Goal: Task Accomplishment & Management: Manage account settings

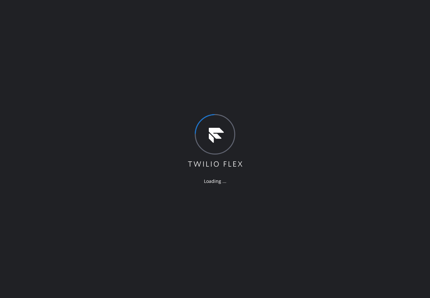
click at [86, 47] on div "Loading ..." at bounding box center [215, 149] width 430 height 298
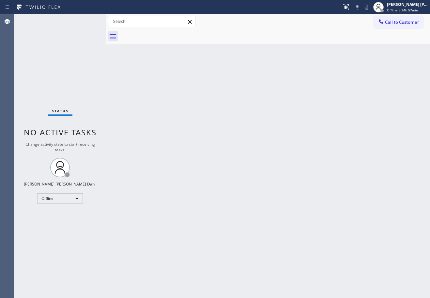
click at [287, 120] on div "Back to Dashboard Change Sender ID Customers Technicians Select a contact Outbo…" at bounding box center [268, 156] width 324 height 284
click at [235, 105] on div "Back to Dashboard Change Sender ID Customers Technicians Select a contact Outbo…" at bounding box center [268, 156] width 324 height 284
click at [99, 21] on div "Status No active tasks Change activity state to start receiving tasks. [PERSON_…" at bounding box center [59, 156] width 91 height 284
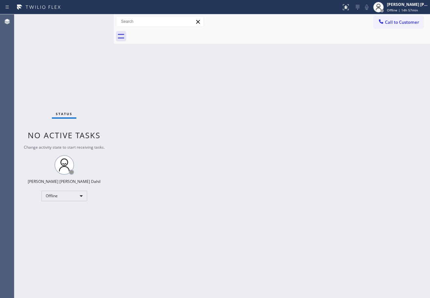
drag, startPoint x: 107, startPoint y: 19, endPoint x: 115, endPoint y: 22, distance: 8.8
click at [114, 22] on div at bounding box center [114, 156] width 0 height 284
click at [191, 126] on div "Back to Dashboard Change Sender ID Customers Technicians Select a contact Outbo…" at bounding box center [272, 156] width 316 height 284
click at [99, 21] on div "Status No active tasks Change activity state to start receiving tasks. [PERSON_…" at bounding box center [63, 156] width 99 height 284
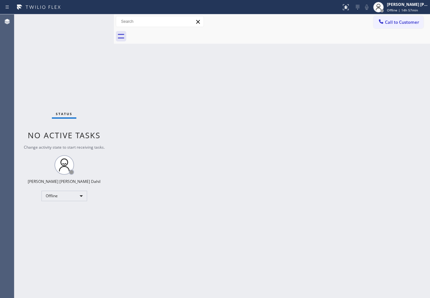
click at [99, 21] on div "Status No active tasks Change activity state to start receiving tasks. [PERSON_…" at bounding box center [63, 156] width 99 height 284
drag, startPoint x: 112, startPoint y: 19, endPoint x: 115, endPoint y: 20, distance: 3.4
click at [117, 20] on div at bounding box center [117, 156] width 0 height 284
click at [181, 178] on div "Back to Dashboard Change Sender ID Customers Technicians Select a contact Outbo…" at bounding box center [273, 156] width 313 height 284
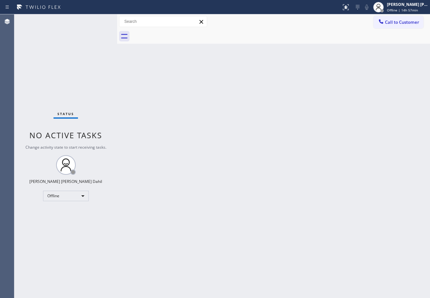
click at [99, 21] on div "Status No active tasks Change activity state to start receiving tasks. [PERSON_…" at bounding box center [65, 156] width 103 height 284
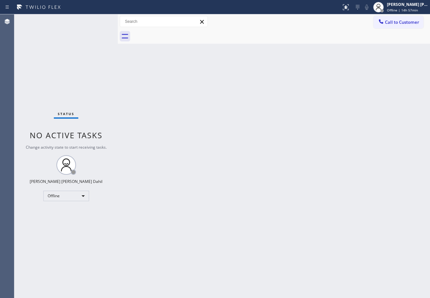
click at [118, 20] on div at bounding box center [118, 156] width 0 height 284
click at [183, 114] on div "Back to Dashboard Change Sender ID Customers Technicians Select a contact Outbo…" at bounding box center [273, 156] width 311 height 284
click at [99, 21] on div "Status No active tasks Change activity state to start receiving tasks. [PERSON_…" at bounding box center [66, 156] width 104 height 284
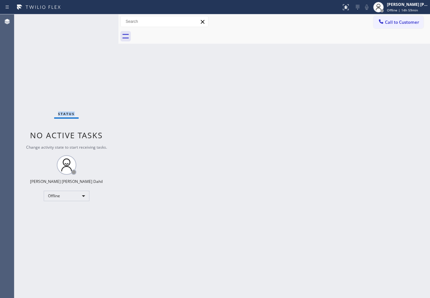
click at [249, 129] on div "Back to Dashboard Change Sender ID Customers Technicians Select a contact Outbo…" at bounding box center [273, 156] width 311 height 284
click at [407, 6] on div "[PERSON_NAME] [PERSON_NAME] Dahil" at bounding box center [407, 5] width 41 height 6
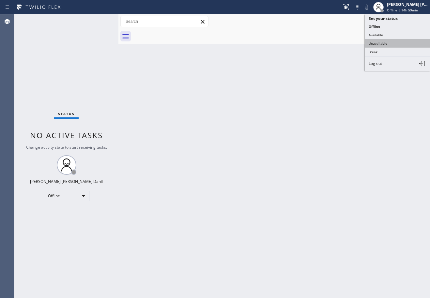
click at [397, 42] on button "Unavailable" at bounding box center [396, 43] width 65 height 8
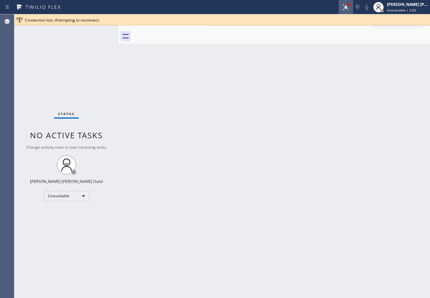
click at [347, 7] on icon at bounding box center [345, 6] width 4 height 2
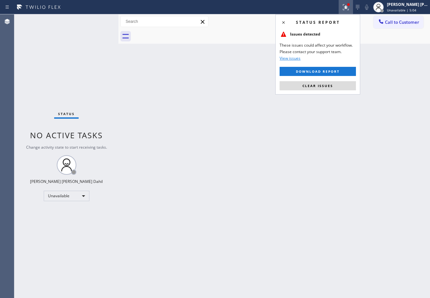
click at [315, 85] on span "Clear issues" at bounding box center [317, 85] width 31 height 5
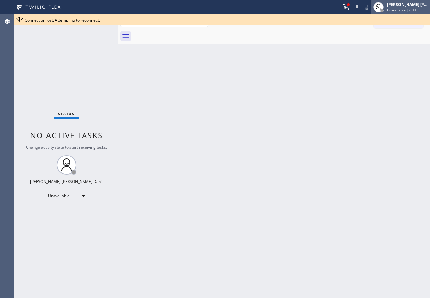
click at [412, 6] on div "[PERSON_NAME] [PERSON_NAME] Dahil" at bounding box center [407, 5] width 41 height 6
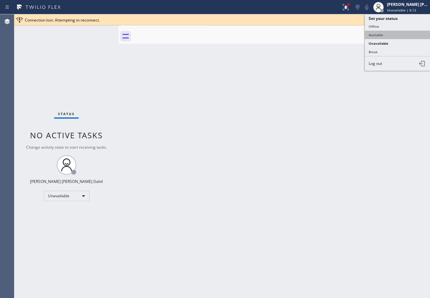
click at [397, 34] on button "Available" at bounding box center [396, 35] width 65 height 8
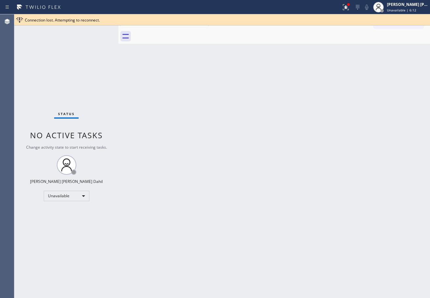
drag, startPoint x: 348, startPoint y: 10, endPoint x: 355, endPoint y: 33, distance: 24.2
click at [348, 9] on div at bounding box center [345, 7] width 14 height 8
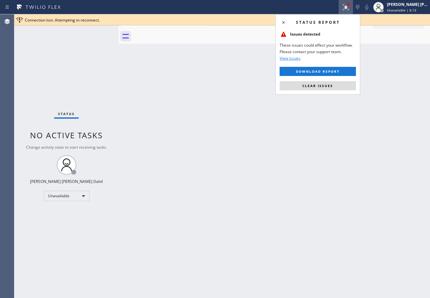
click at [343, 83] on button "Clear issues" at bounding box center [317, 85] width 76 height 9
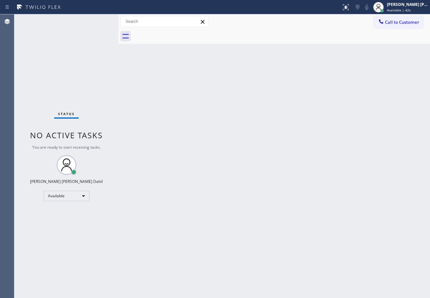
click at [331, 134] on div "Back to Dashboard Change Sender ID Customers Technicians Select a contact Outbo…" at bounding box center [273, 156] width 311 height 284
click at [287, 212] on div "Back to Dashboard Change Sender ID Customers Technicians Select a contact Outbo…" at bounding box center [273, 156] width 311 height 284
click at [151, 207] on div "Back to Dashboard Change Sender ID Customers Technicians Select a contact Outbo…" at bounding box center [273, 156] width 311 height 284
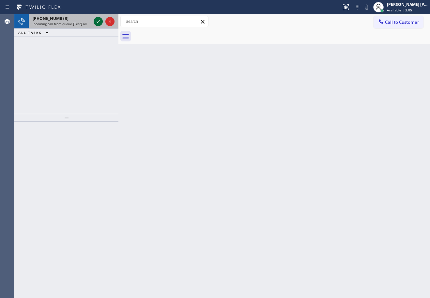
click at [78, 21] on div "[PHONE_NUMBER] Incoming call from queue [Test] All" at bounding box center [61, 21] width 64 height 14
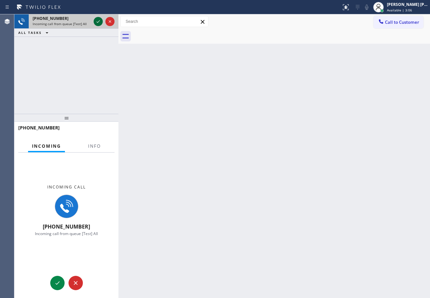
click at [97, 20] on icon at bounding box center [98, 22] width 8 height 8
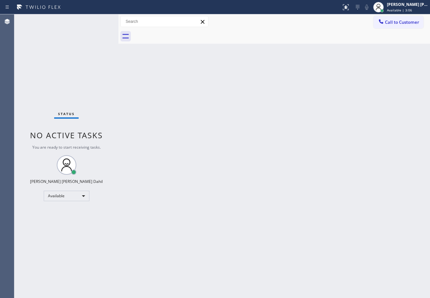
drag, startPoint x: 95, startPoint y: 130, endPoint x: 98, endPoint y: 143, distance: 13.8
click at [98, 143] on div "Status No active tasks You are ready to start receiving tasks. [PERSON_NAME] [P…" at bounding box center [66, 156] width 104 height 284
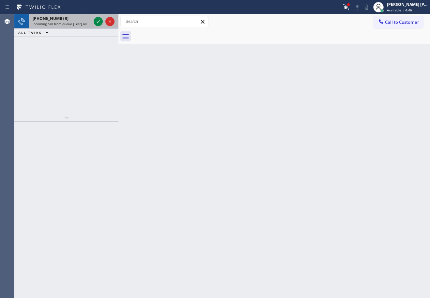
click at [77, 19] on div "[PHONE_NUMBER]" at bounding box center [62, 19] width 58 height 6
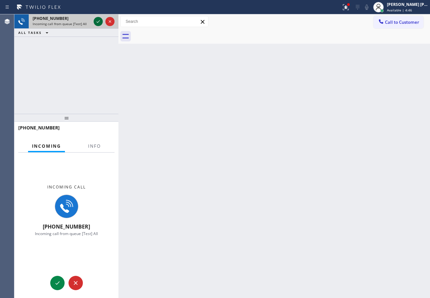
click at [98, 22] on icon at bounding box center [97, 21] width 3 height 3
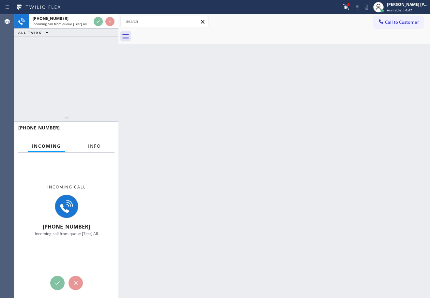
click at [92, 147] on span "Info" at bounding box center [94, 146] width 13 height 6
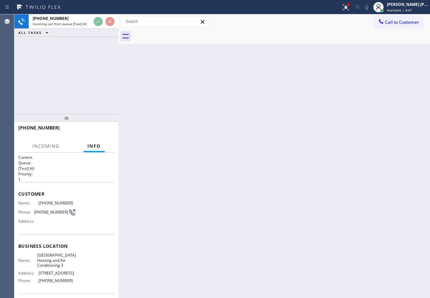
click at [278, 233] on div "Back to Dashboard Change Sender ID Customers Technicians Select a contact Outbo…" at bounding box center [273, 156] width 311 height 284
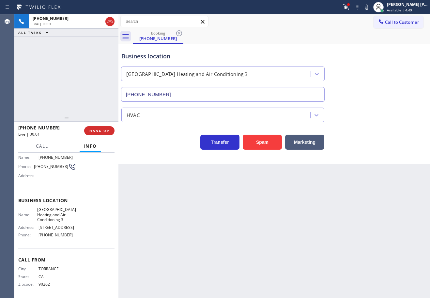
type input "[PHONE_NUMBER]"
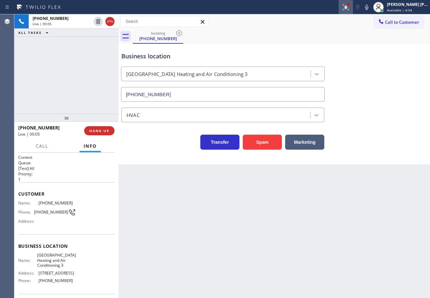
click at [349, 7] on icon at bounding box center [346, 7] width 8 height 8
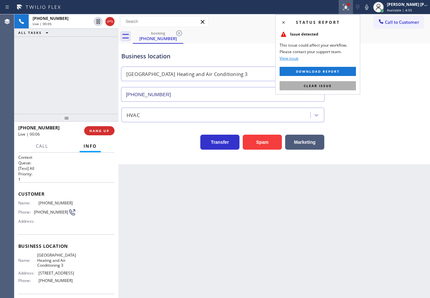
click at [345, 88] on button "Clear issue" at bounding box center [317, 85] width 76 height 9
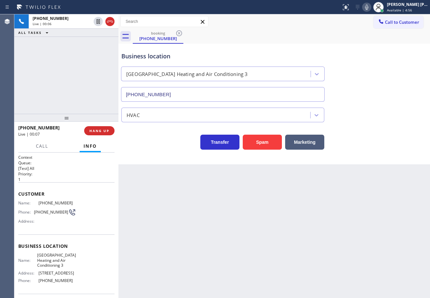
click at [368, 7] on icon at bounding box center [366, 7] width 3 height 5
click at [385, 96] on div "Business location [GEOGRAPHIC_DATA] Heating and Air Conditioning [PHONE_NUMBER]" at bounding box center [274, 72] width 308 height 59
click at [369, 7] on rect at bounding box center [366, 6] width 5 height 5
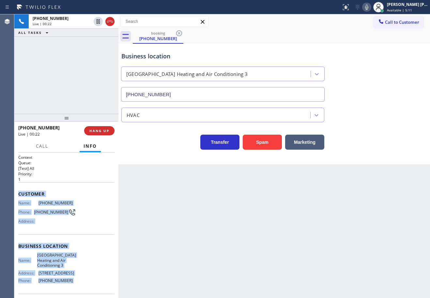
scroll to position [52, 0]
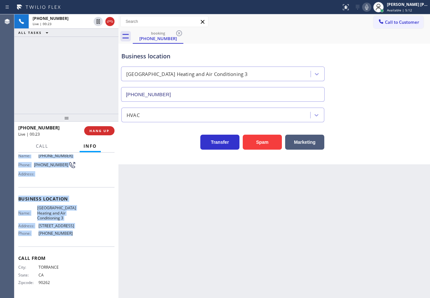
drag, startPoint x: 23, startPoint y: 197, endPoint x: 71, endPoint y: 237, distance: 61.8
click at [71, 237] on div "Context Queue: [Test] All Priority: 1 Customer Name: [PHONE_NUMBER] Phone: [PHO…" at bounding box center [66, 225] width 104 height 145
copy div "Customer Name: [PHONE_NUMBER] Phone: [PHONE_NUMBER] Address: Business location …"
click at [370, 8] on icon at bounding box center [366, 7] width 8 height 8
click at [368, 8] on icon at bounding box center [366, 7] width 3 height 5
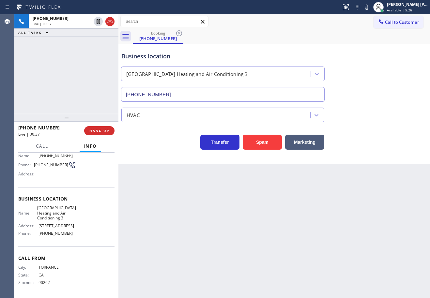
drag, startPoint x: 381, startPoint y: 71, endPoint x: 347, endPoint y: 95, distance: 41.4
click at [381, 71] on div "Business location [GEOGRAPHIC_DATA] Heating and Air Conditioning [PHONE_NUMBER]" at bounding box center [274, 72] width 308 height 59
click at [230, 223] on div "Back to Dashboard Change Sender ID Customers Technicians Select a contact Outbo…" at bounding box center [273, 156] width 311 height 284
click at [226, 263] on div "Back to Dashboard Change Sender ID Customers Technicians Select a contact Outbo…" at bounding box center [273, 156] width 311 height 284
click at [214, 218] on div "Back to Dashboard Change Sender ID Customers Technicians Select a contact Outbo…" at bounding box center [273, 156] width 311 height 284
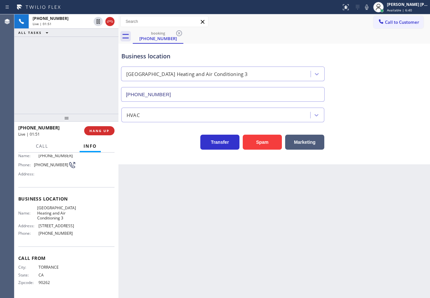
click at [387, 43] on div "Business location [GEOGRAPHIC_DATA] Heating and Air Conditioning [PHONE_NUMBER]" at bounding box center [274, 72] width 308 height 59
click at [242, 226] on div "Back to Dashboard Change Sender ID Customers Technicians Select a contact Outbo…" at bounding box center [273, 156] width 311 height 284
click at [262, 223] on div "Back to Dashboard Change Sender ID Customers Technicians Select a contact Outbo…" at bounding box center [273, 156] width 311 height 284
click at [370, 8] on icon at bounding box center [366, 7] width 8 height 8
click at [379, 44] on div "booking [PHONE_NUMBER] Call to Customer Outbound call Location Search location …" at bounding box center [273, 89] width 311 height 150
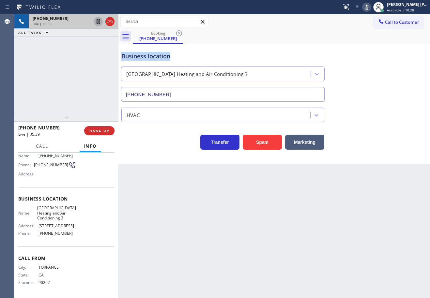
drag, startPoint x: 97, startPoint y: 22, endPoint x: 67, endPoint y: 59, distance: 47.3
click at [97, 22] on icon at bounding box center [97, 21] width 3 height 5
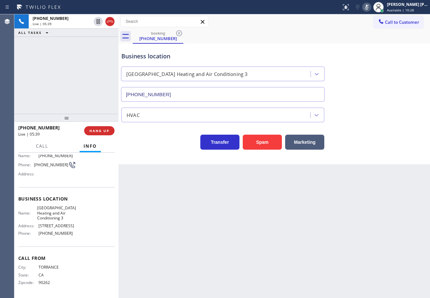
click at [70, 61] on div "[PHONE_NUMBER] Live | 05:39 ALL TASKS ALL TASKS ACTIVE TASKS TASKS IN WRAP UP" at bounding box center [66, 63] width 104 height 99
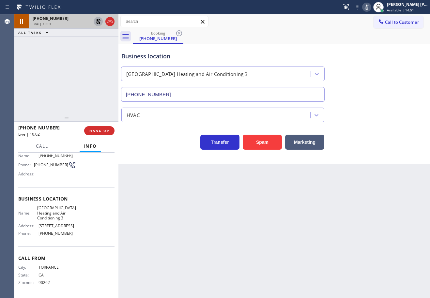
click at [96, 20] on icon at bounding box center [98, 22] width 8 height 8
drag, startPoint x: 86, startPoint y: 45, endPoint x: 164, endPoint y: 47, distance: 78.2
click at [90, 45] on div "[PHONE_NUMBER] Live | 10:01 ALL TASKS ALL TASKS ACTIVE TASKS TASKS IN WRAP UP" at bounding box center [66, 63] width 104 height 99
click at [370, 9] on icon at bounding box center [366, 7] width 8 height 8
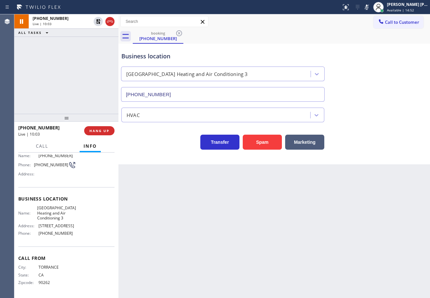
click at [390, 42] on div "booking [PHONE_NUMBER]" at bounding box center [281, 36] width 297 height 15
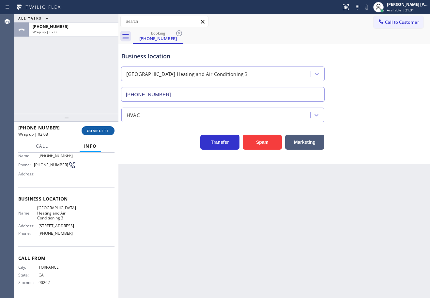
click at [100, 134] on button "COMPLETE" at bounding box center [97, 130] width 33 height 9
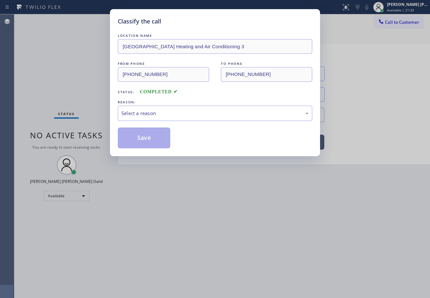
click at [136, 122] on div "LOCATION NAME [GEOGRAPHIC_DATA] Heating and Air Conditioning 3 FROM PHONE [PHON…" at bounding box center [215, 90] width 194 height 116
click at [149, 119] on div "Select a reason" at bounding box center [215, 113] width 194 height 15
click at [150, 137] on button "Save" at bounding box center [144, 137] width 52 height 21
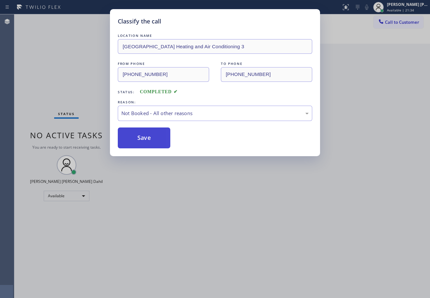
drag, startPoint x: 155, startPoint y: 139, endPoint x: 303, endPoint y: 122, distance: 148.9
click at [159, 140] on button "Save" at bounding box center [144, 137] width 52 height 21
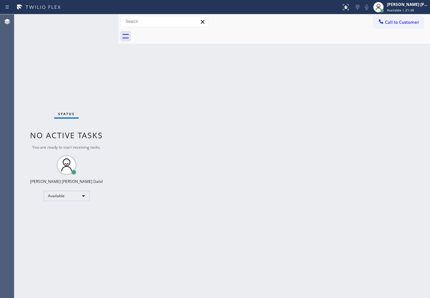
drag, startPoint x: 317, startPoint y: 111, endPoint x: 301, endPoint y: 246, distance: 135.5
click at [322, 124] on div "Back to Dashboard Change Sender ID Customers Technicians Select a contact Outbo…" at bounding box center [273, 156] width 311 height 284
click at [302, 146] on div "Back to Dashboard Change Sender ID Customers Technicians Select a contact Outbo…" at bounding box center [273, 156] width 311 height 284
click at [70, 45] on div "Status No active tasks You are ready to start receiving tasks. [PERSON_NAME] [P…" at bounding box center [66, 156] width 104 height 284
click at [260, 145] on div "Back to Dashboard Change Sender ID Customers Technicians Select a contact Outbo…" at bounding box center [273, 156] width 311 height 284
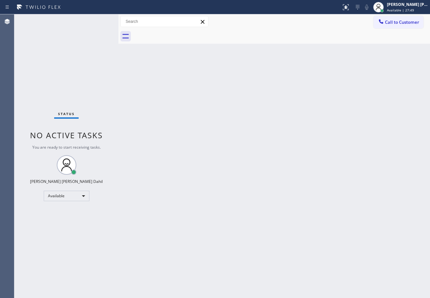
click at [262, 147] on div "Back to Dashboard Change Sender ID Customers Technicians Select a contact Outbo…" at bounding box center [273, 156] width 311 height 284
click at [202, 40] on div at bounding box center [281, 36] width 297 height 15
click at [218, 50] on div "Back to Dashboard Change Sender ID Customers Technicians Select a contact Outbo…" at bounding box center [273, 156] width 311 height 284
click at [282, 211] on div "Back to Dashboard Change Sender ID Customers Technicians Select a contact Outbo…" at bounding box center [273, 156] width 311 height 284
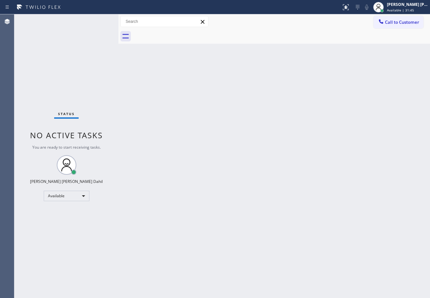
click at [282, 210] on div "Back to Dashboard Change Sender ID Customers Technicians Select a contact Outbo…" at bounding box center [273, 156] width 311 height 284
click at [253, 161] on div "Back to Dashboard Change Sender ID Customers Technicians Select a contact Outbo…" at bounding box center [273, 156] width 311 height 284
click at [280, 24] on div "Call to Customer Outbound call Location Search location Your caller id phone nu…" at bounding box center [273, 21] width 311 height 15
click at [286, 165] on div "Back to Dashboard Change Sender ID Customers Technicians Select a contact Outbo…" at bounding box center [273, 156] width 311 height 284
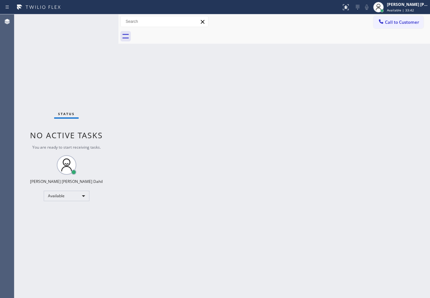
click at [78, 29] on div "Status No active tasks You are ready to start receiving tasks. [PERSON_NAME] [P…" at bounding box center [66, 156] width 104 height 284
click at [296, 192] on div "Back to Dashboard Change Sender ID Customers Technicians Select a contact Outbo…" at bounding box center [273, 156] width 311 height 284
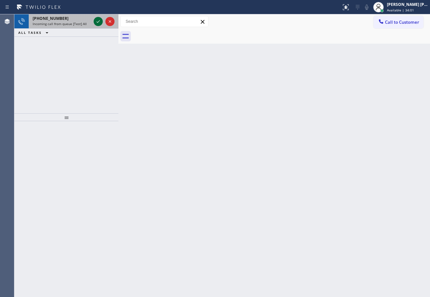
click at [99, 21] on icon at bounding box center [98, 22] width 8 height 8
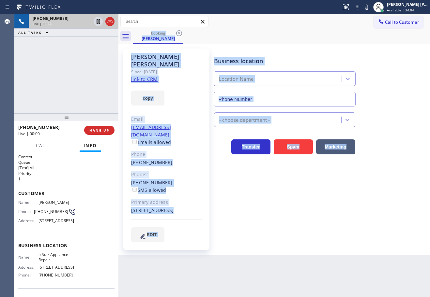
type input "[PHONE_NUMBER]"
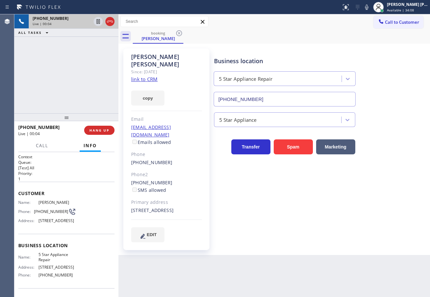
click at [93, 60] on div "[PHONE_NUMBER] Live | 00:04 ALL TASKS ALL TASKS ACTIVE TASKS TASKS IN WRAP UP" at bounding box center [66, 63] width 104 height 99
click at [150, 76] on link "link to CRM" at bounding box center [144, 79] width 26 height 7
click at [372, 132] on div "Transfer Spam Marketing" at bounding box center [320, 140] width 216 height 27
click at [372, 172] on div "Business location 5 Star Appliance Repair [PHONE_NUMBER] 5 Star Appliance Trans…" at bounding box center [320, 145] width 216 height 190
click at [79, 68] on div "[PHONE_NUMBER] Live | 04:40 ALL TASKS ALL TASKS ACTIVE TASKS TASKS IN WRAP UP" at bounding box center [66, 63] width 104 height 99
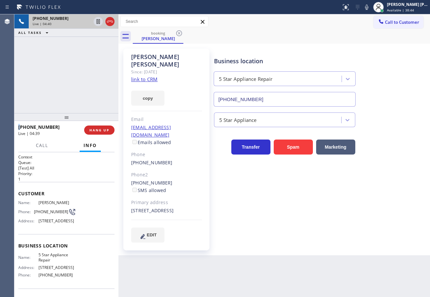
click at [79, 68] on div "[PHONE_NUMBER] Live | 04:40 ALL TASKS ALL TASKS ACTIVE TASKS TASKS IN WRAP UP" at bounding box center [66, 63] width 104 height 99
click at [79, 68] on div "[PHONE_NUMBER] Live | 04:41 ALL TASKS ALL TASKS ACTIVE TASKS TASKS IN WRAP UP" at bounding box center [66, 63] width 104 height 99
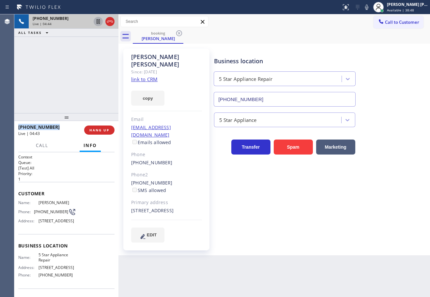
click at [98, 23] on icon at bounding box center [97, 21] width 3 height 5
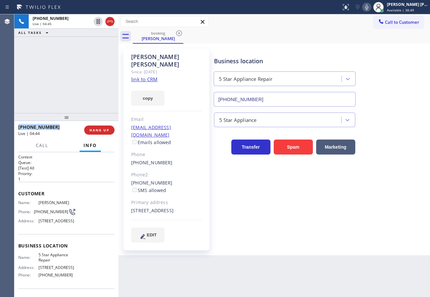
click at [370, 7] on icon at bounding box center [366, 7] width 8 height 8
click at [323, 228] on div "Business location 5 Star Appliance Repair [PHONE_NUMBER] 5 Star Appliance Trans…" at bounding box center [320, 145] width 216 height 190
drag, startPoint x: 392, startPoint y: 260, endPoint x: 334, endPoint y: 286, distance: 63.7
click at [391, 260] on div "Back to Dashboard Change Sender ID Customers Technicians Select a contact Outbo…" at bounding box center [273, 155] width 311 height 283
click at [70, 50] on div "[PHONE_NUMBER] Live | 07:43 ALL TASKS ALL TASKS ACTIVE TASKS TASKS IN WRAP UP" at bounding box center [66, 63] width 104 height 99
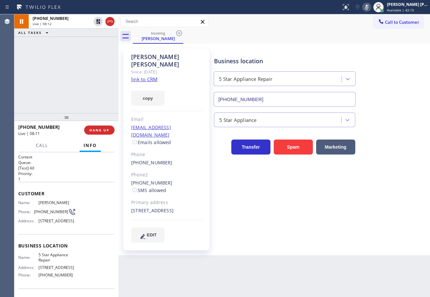
click at [43, 53] on div "[PHONE_NUMBER] Live | 08:12 ALL TASKS ALL TASKS ACTIVE TASKS TASKS IN WRAP UP" at bounding box center [66, 63] width 104 height 99
click at [97, 22] on icon at bounding box center [98, 21] width 5 height 5
click at [369, 8] on rect at bounding box center [366, 6] width 5 height 5
click at [49, 54] on div "[PHONE_NUMBER] Live | 08:42 ALL TASKS ALL TASKS ACTIVE TASKS TASKS IN WRAP UP" at bounding box center [66, 63] width 104 height 99
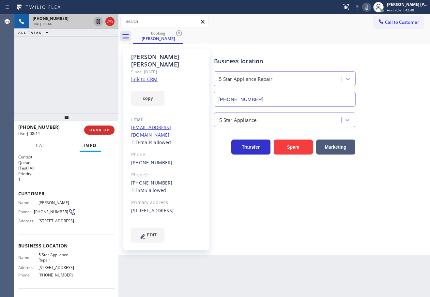
click at [95, 23] on icon at bounding box center [98, 22] width 8 height 8
click at [94, 46] on div "[PHONE_NUMBER] Live | 08:44 ALL TASKS ALL TASKS ACTIVE TASKS TASKS IN WRAP UP" at bounding box center [66, 63] width 104 height 99
click at [370, 8] on icon at bounding box center [366, 7] width 8 height 8
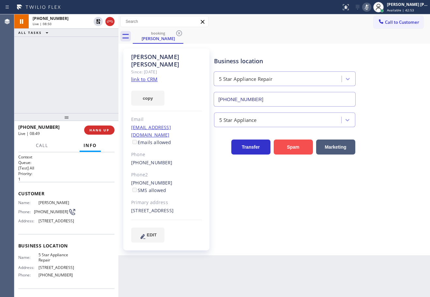
click at [273, 141] on button "Spam" at bounding box center [292, 146] width 39 height 15
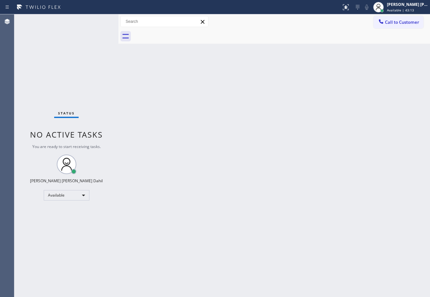
drag, startPoint x: 409, startPoint y: 5, endPoint x: 398, endPoint y: 26, distance: 24.5
click at [409, 5] on div "[PERSON_NAME] [PERSON_NAME] Dahil" at bounding box center [407, 5] width 41 height 6
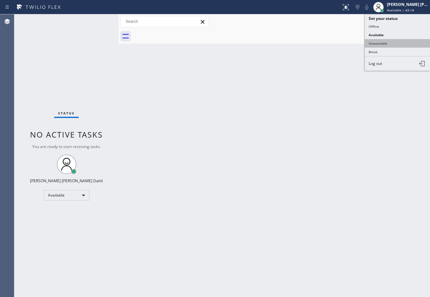
click at [390, 42] on button "Unavailable" at bounding box center [396, 43] width 65 height 8
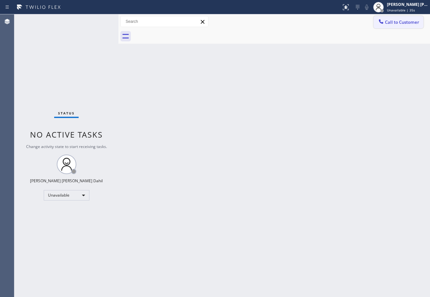
click at [402, 21] on span "Call to Customer" at bounding box center [402, 22] width 34 height 6
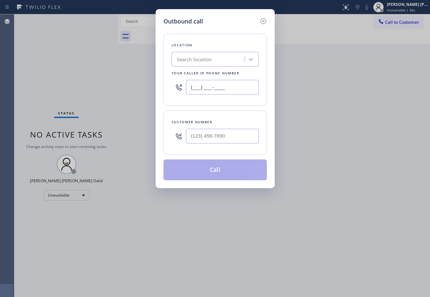
click at [225, 86] on input "(___) ___-____" at bounding box center [222, 87] width 73 height 15
paste input "415) 668-5437"
click at [268, 74] on div "Outbound call Location Search location Your caller id phone number [PHONE_NUMBE…" at bounding box center [214, 98] width 119 height 179
click at [240, 86] on input "[PHONE_NUMBER]" at bounding box center [222, 87] width 73 height 15
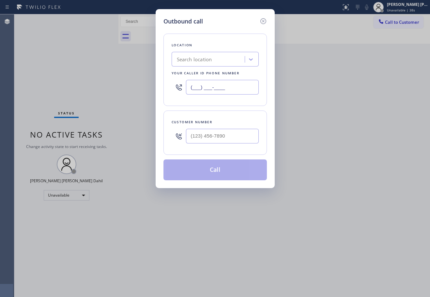
type input "(___) ___-____"
click at [231, 137] on input "text" at bounding box center [222, 136] width 73 height 15
paste input "415) 668-5437"
type input "[PHONE_NUMBER]"
click at [224, 86] on input "(___) ___-____" at bounding box center [222, 87] width 73 height 15
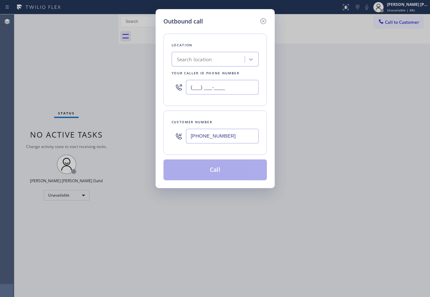
paste input "855) 731-4952"
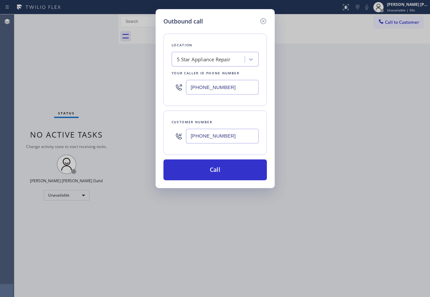
type input "[PHONE_NUMBER]"
click at [232, 132] on input "[PHONE_NUMBER]" at bounding box center [222, 136] width 73 height 15
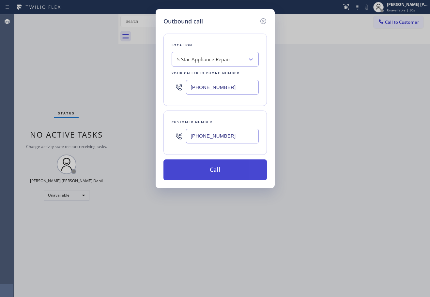
click at [224, 169] on button "Call" at bounding box center [214, 169] width 103 height 21
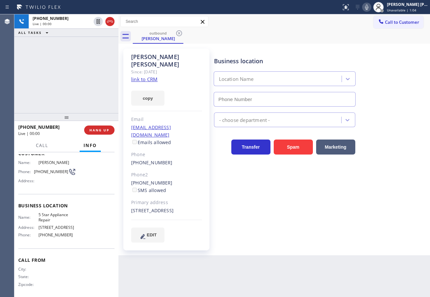
type input "[PHONE_NUMBER]"
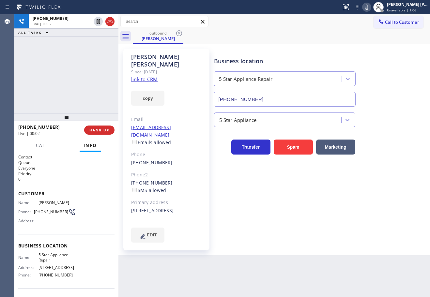
click at [52, 79] on div "[PHONE_NUMBER] Live | 00:02 ALL TASKS ALL TASKS ACTIVE TASKS TASKS IN WRAP UP" at bounding box center [66, 63] width 104 height 99
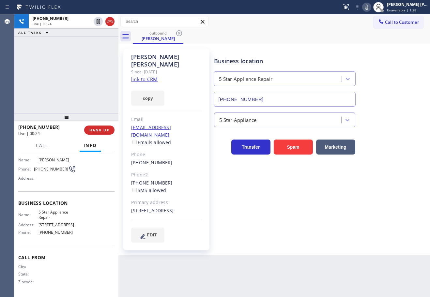
click at [96, 43] on div "[PHONE_NUMBER] Live | 00:24 ALL TASKS ALL TASKS ACTIVE TASKS TASKS IN WRAP UP" at bounding box center [66, 63] width 104 height 99
click at [317, 241] on div "Business location 5 Star Appliance Repair [PHONE_NUMBER] 5 Star Appliance Trans…" at bounding box center [320, 151] width 216 height 203
click at [79, 64] on div "[PHONE_NUMBER] Live | 00:29 ALL TASKS ALL TASKS ACTIVE TASKS TASKS IN WRAP UP" at bounding box center [66, 63] width 104 height 99
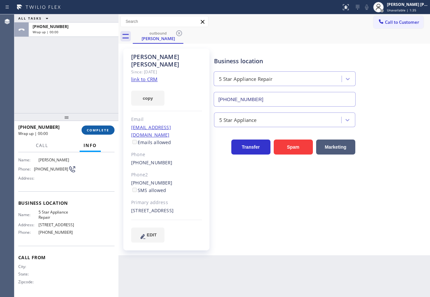
click at [92, 129] on span "COMPLETE" at bounding box center [98, 130] width 22 height 5
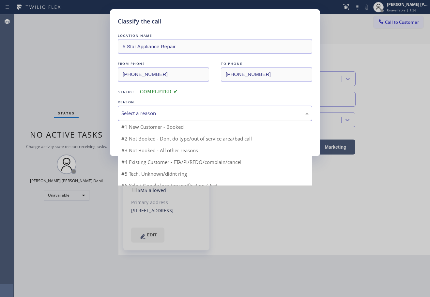
click at [148, 109] on div "Select a reason" at bounding box center [215, 113] width 194 height 15
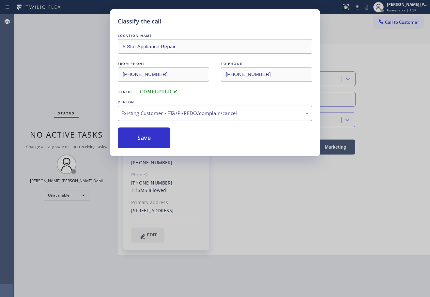
click at [135, 120] on div "Existing Customer - ETA/PI/REDO/complain/cancel" at bounding box center [215, 113] width 194 height 15
click at [139, 143] on button "Save" at bounding box center [144, 137] width 52 height 21
click at [138, 143] on button "Save" at bounding box center [144, 137] width 52 height 21
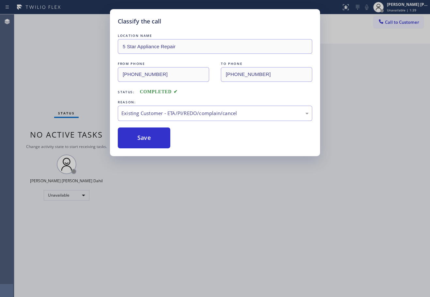
click at [235, 218] on div "Classify the call LOCATION NAME 5 Star Appliance Repair FROM PHONE [PHONE_NUMBE…" at bounding box center [215, 148] width 430 height 297
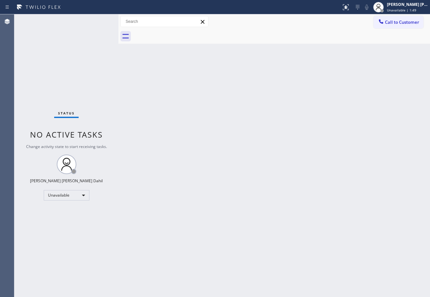
click at [306, 53] on div "Back to Dashboard Change Sender ID Customers Technicians Select a contact Outbo…" at bounding box center [273, 155] width 311 height 283
drag, startPoint x: 402, startPoint y: 2, endPoint x: 402, endPoint y: 8, distance: 5.9
click at [402, 3] on div "[PERSON_NAME] [PERSON_NAME] Dahil" at bounding box center [407, 5] width 41 height 6
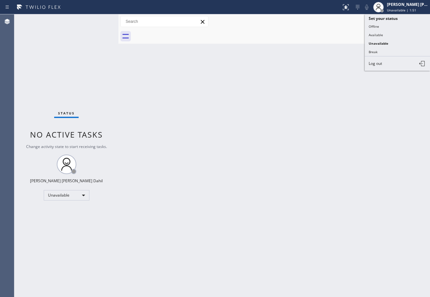
drag, startPoint x: 386, startPoint y: 32, endPoint x: 349, endPoint y: 76, distance: 57.8
click at [386, 32] on button "Available" at bounding box center [396, 35] width 65 height 8
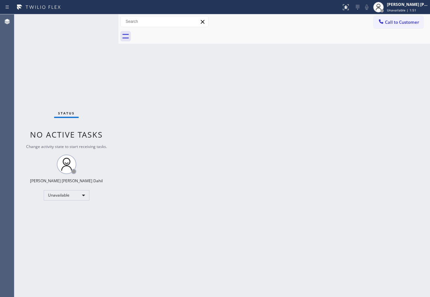
drag, startPoint x: 342, startPoint y: 98, endPoint x: 342, endPoint y: 110, distance: 12.1
click at [341, 110] on div "Back to Dashboard Change Sender ID Customers Technicians Select a contact Outbo…" at bounding box center [273, 155] width 311 height 283
click at [137, 46] on div "Back to Dashboard Change Sender ID Customers Technicians Select a contact Outbo…" at bounding box center [273, 155] width 311 height 283
click at [99, 21] on div "Status No active tasks You are ready to start receiving tasks. [PERSON_NAME] [P…" at bounding box center [66, 155] width 104 height 283
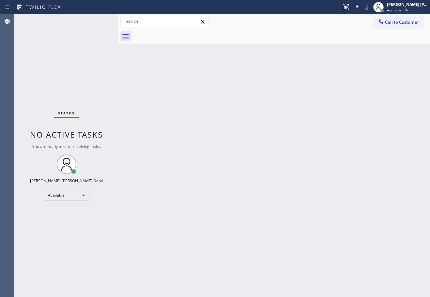
click at [99, 21] on div "Status No active tasks You are ready to start receiving tasks. [PERSON_NAME] [P…" at bounding box center [66, 155] width 104 height 283
click at [278, 173] on div "Back to Dashboard Change Sender ID Customers Technicians Select a contact Outbo…" at bounding box center [273, 155] width 311 height 283
click at [176, 153] on div "Back to Dashboard Change Sender ID Customers Technicians Select a contact Outbo…" at bounding box center [273, 155] width 311 height 283
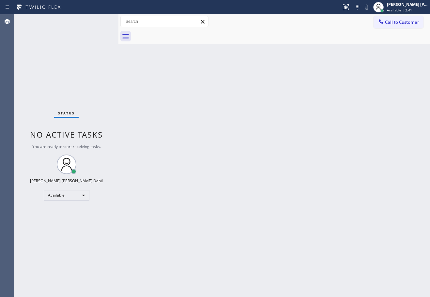
click at [230, 183] on div "Back to Dashboard Change Sender ID Customers Technicians Select a contact Outbo…" at bounding box center [273, 155] width 311 height 283
click at [168, 180] on div "Back to Dashboard Change Sender ID Customers Technicians Select a contact Outbo…" at bounding box center [273, 155] width 311 height 283
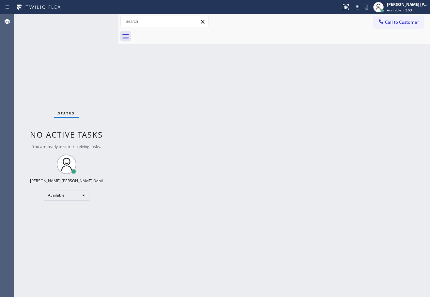
click at [293, 153] on div "Back to Dashboard Change Sender ID Customers Technicians Select a contact Outbo…" at bounding box center [273, 155] width 311 height 283
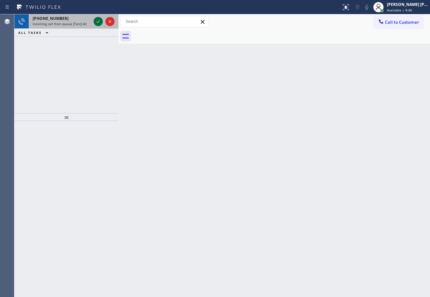
click at [99, 21] on icon at bounding box center [98, 22] width 8 height 8
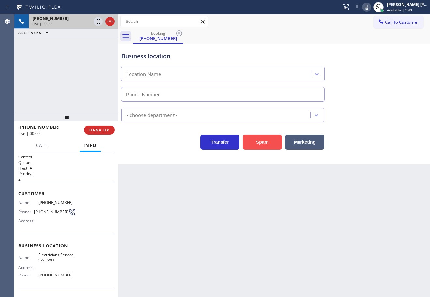
type input "[PHONE_NUMBER]"
click at [270, 135] on button "Spam" at bounding box center [261, 142] width 39 height 15
click at [270, 138] on button "Spam" at bounding box center [261, 142] width 39 height 15
drag, startPoint x: 270, startPoint y: 138, endPoint x: 284, endPoint y: 135, distance: 15.0
click at [270, 138] on button "Spam" at bounding box center [261, 142] width 39 height 15
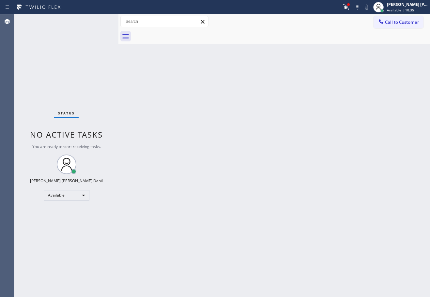
click at [301, 129] on div "Back to Dashboard Change Sender ID Customers Technicians Select a contact Outbo…" at bounding box center [273, 155] width 311 height 283
click at [352, 11] on button at bounding box center [345, 7] width 14 height 14
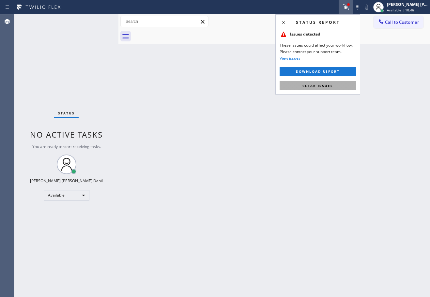
click at [332, 84] on span "Clear issues" at bounding box center [317, 85] width 31 height 5
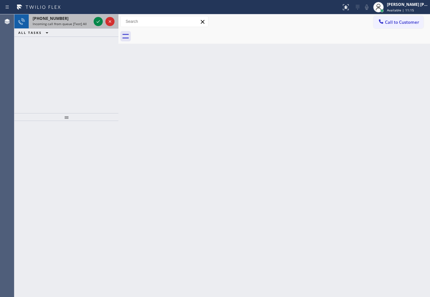
click at [67, 24] on span "Incoming call from queue [Test] All" at bounding box center [60, 24] width 54 height 5
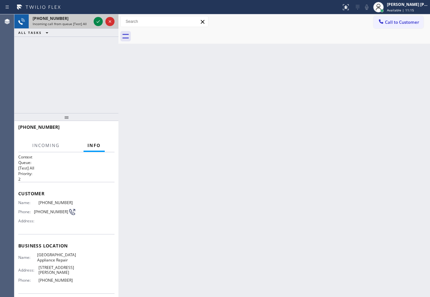
click at [70, 24] on span "Incoming call from queue [Test] All" at bounding box center [60, 24] width 54 height 5
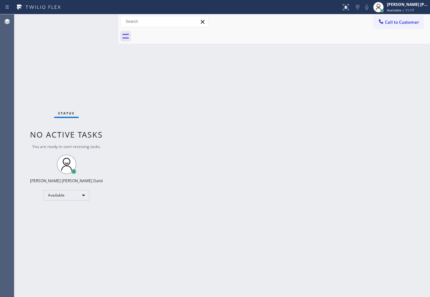
click at [299, 158] on div "Back to Dashboard Change Sender ID Customers Technicians Select a contact Outbo…" at bounding box center [273, 155] width 311 height 283
click at [299, 157] on div "Back to Dashboard Change Sender ID Customers Technicians Select a contact Outbo…" at bounding box center [273, 155] width 311 height 283
click at [247, 129] on div "Back to Dashboard Change Sender ID Customers Technicians Select a contact Outbo…" at bounding box center [273, 155] width 311 height 283
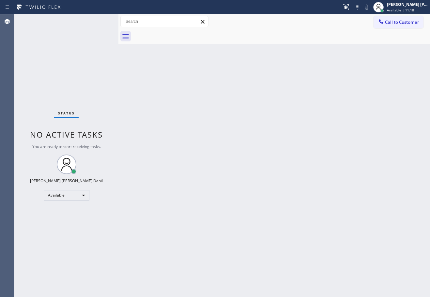
click at [247, 129] on div "Back to Dashboard Change Sender ID Customers Technicians Select a contact Outbo…" at bounding box center [273, 155] width 311 height 283
click at [227, 245] on div "Back to Dashboard Change Sender ID Customers Technicians Select a contact Outbo…" at bounding box center [273, 155] width 311 height 283
click at [268, 26] on div "Call to Customer Outbound call Location 5 Star Appliance Repair Your caller id …" at bounding box center [273, 21] width 311 height 11
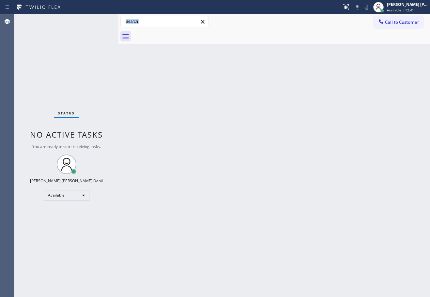
click at [268, 26] on div "Call to Customer Outbound call Location 5 Star Appliance Repair Your caller id …" at bounding box center [273, 21] width 311 height 11
click at [99, 21] on div "Status No active tasks You are ready to start receiving tasks. [PERSON_NAME] [P…" at bounding box center [66, 155] width 104 height 283
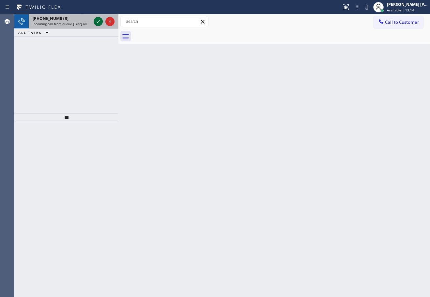
click at [99, 21] on icon at bounding box center [98, 22] width 8 height 8
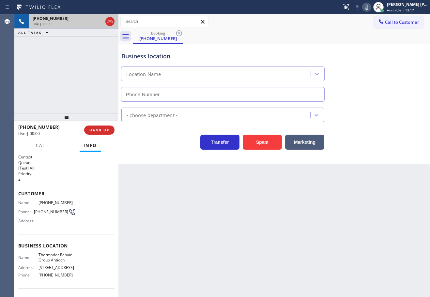
type input "[PHONE_NUMBER]"
click at [270, 138] on button "Spam" at bounding box center [261, 142] width 39 height 15
click at [269, 138] on button "Spam" at bounding box center [261, 142] width 39 height 15
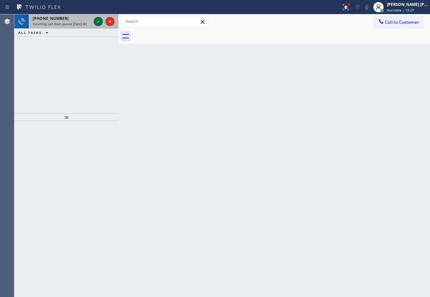
click at [99, 21] on icon at bounding box center [98, 22] width 8 height 8
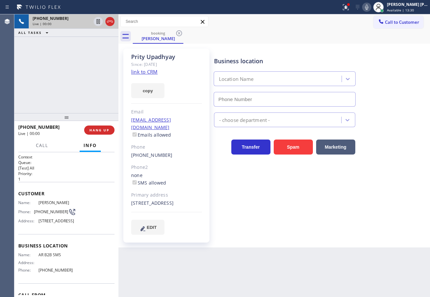
type input "[PHONE_NUMBER]"
click at [370, 9] on icon at bounding box center [366, 7] width 8 height 8
click at [349, 9] on icon at bounding box center [346, 7] width 8 height 8
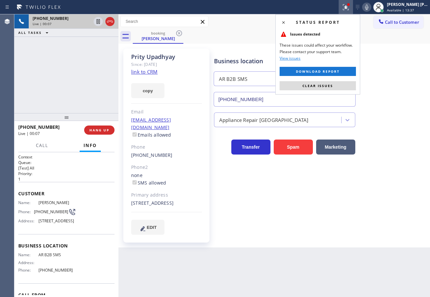
click at [314, 85] on span "Clear issues" at bounding box center [317, 85] width 31 height 5
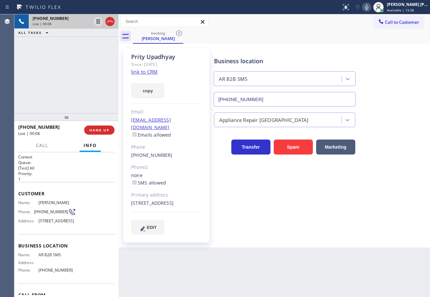
click at [145, 71] on link "link to CRM" at bounding box center [144, 71] width 26 height 7
click at [397, 125] on div "Appliance Repair [GEOGRAPHIC_DATA]" at bounding box center [320, 118] width 216 height 17
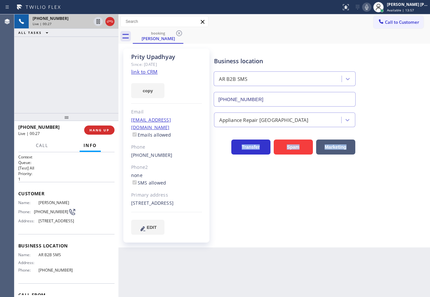
click at [397, 125] on div "Appliance Repair [GEOGRAPHIC_DATA]" at bounding box center [320, 118] width 216 height 17
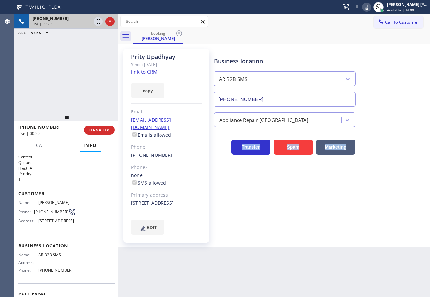
click at [370, 7] on icon at bounding box center [366, 7] width 8 height 8
click at [96, 21] on icon at bounding box center [97, 21] width 3 height 5
drag, startPoint x: 39, startPoint y: 145, endPoint x: 41, endPoint y: 159, distance: 14.1
click at [39, 145] on span "Call" at bounding box center [42, 145] width 12 height 6
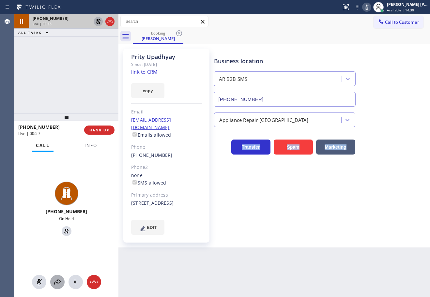
click at [55, 285] on icon at bounding box center [57, 282] width 8 height 8
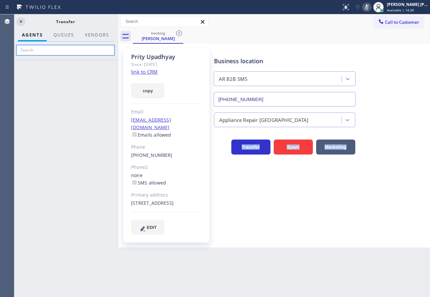
click at [63, 51] on input "text" at bounding box center [65, 50] width 98 height 10
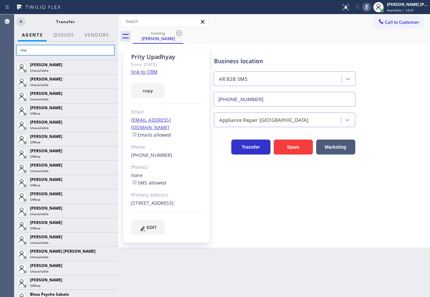
type input "mar"
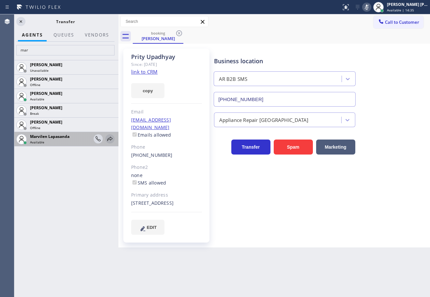
click at [111, 140] on icon at bounding box center [110, 139] width 8 height 8
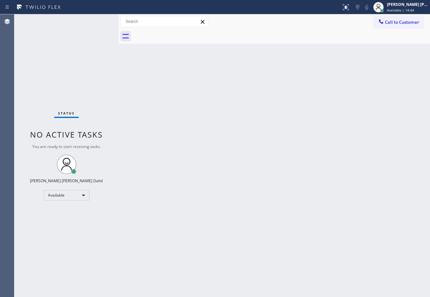
click at [280, 30] on div at bounding box center [281, 36] width 297 height 15
click at [286, 67] on div "Back to Dashboard Change Sender ID Customers Technicians Select a contact Outbo…" at bounding box center [273, 155] width 311 height 283
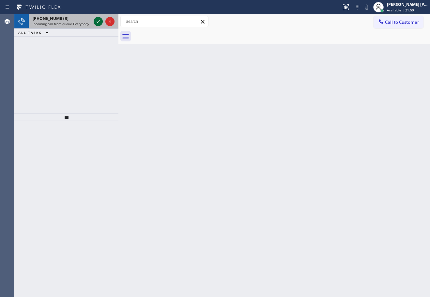
click at [99, 21] on icon at bounding box center [98, 22] width 8 height 8
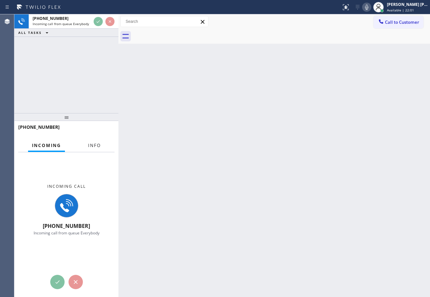
click at [95, 147] on span "Info" at bounding box center [94, 145] width 13 height 6
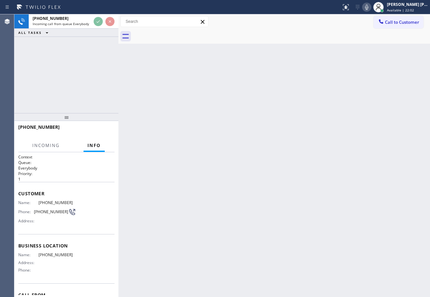
click at [96, 147] on span "Info" at bounding box center [93, 145] width 13 height 6
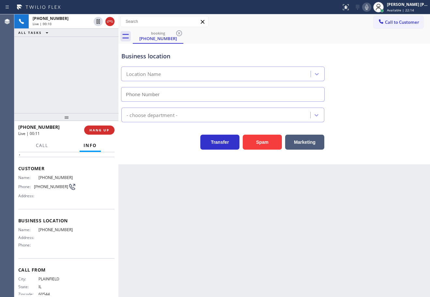
scroll to position [38, 0]
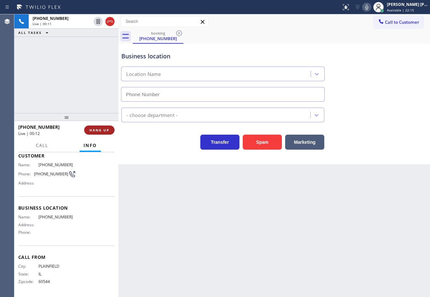
click at [101, 134] on button "HANG UP" at bounding box center [99, 129] width 30 height 9
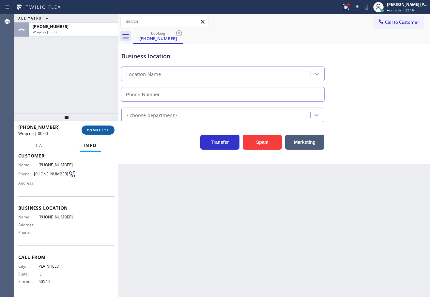
click at [101, 134] on button "COMPLETE" at bounding box center [97, 129] width 33 height 9
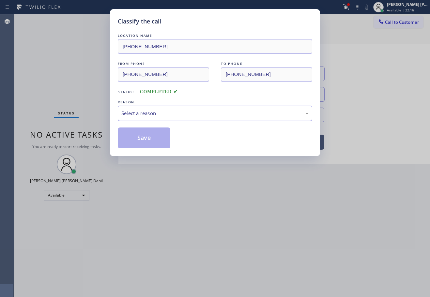
click at [130, 103] on div "REASON:" at bounding box center [215, 102] width 194 height 7
click at [131, 112] on div "Select a reason" at bounding box center [214, 113] width 187 height 7
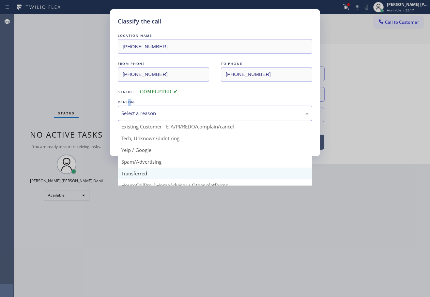
scroll to position [41, 0]
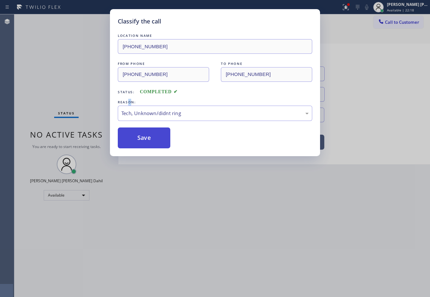
drag, startPoint x: 133, startPoint y: 134, endPoint x: 133, endPoint y: 140, distance: 6.2
click at [133, 135] on button "Save" at bounding box center [144, 137] width 52 height 21
click at [133, 138] on button "Save" at bounding box center [144, 137] width 52 height 21
click at [133, 140] on button "Save" at bounding box center [144, 137] width 52 height 21
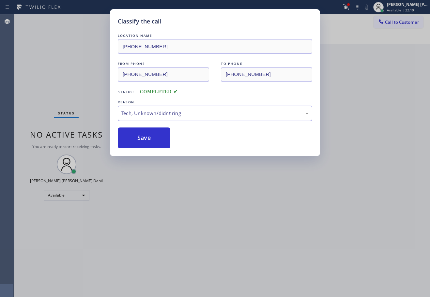
drag, startPoint x: 318, startPoint y: 245, endPoint x: 323, endPoint y: 296, distance: 51.0
click at [318, 246] on div "Classify the call LOCATION NAME [PHONE_NUMBER] FROM PHONE [PHONE_NUMBER] TO PHO…" at bounding box center [215, 148] width 430 height 297
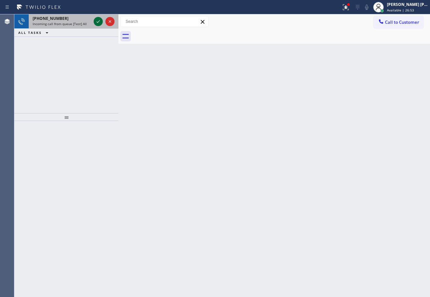
click at [99, 21] on icon at bounding box center [98, 22] width 8 height 8
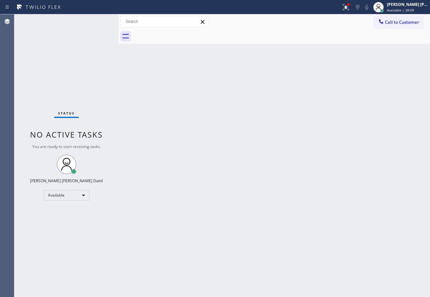
click at [294, 228] on div "Back to Dashboard Change Sender ID Customers Technicians Select a contact Outbo…" at bounding box center [273, 155] width 311 height 283
drag, startPoint x: 352, startPoint y: 9, endPoint x: 340, endPoint y: 66, distance: 58.7
click at [349, 9] on icon at bounding box center [346, 7] width 8 height 8
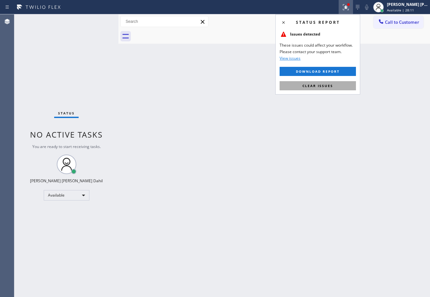
click at [333, 88] on button "Clear issues" at bounding box center [317, 85] width 76 height 9
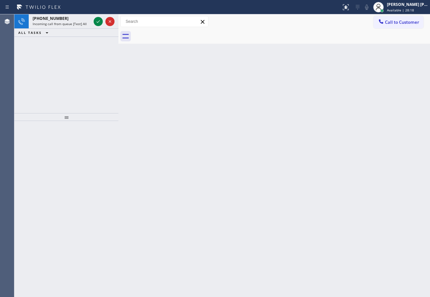
drag, startPoint x: 65, startPoint y: 29, endPoint x: 74, endPoint y: 29, distance: 8.8
click at [66, 29] on div "ALL TASKS ALL TASKS ACTIVE TASKS TASKS IN WRAP UP" at bounding box center [66, 33] width 104 height 8
click at [84, 22] on span "Incoming call from queue [Test] All" at bounding box center [60, 24] width 54 height 5
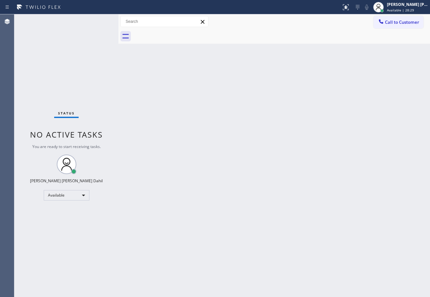
click at [296, 226] on div "Back to Dashboard Change Sender ID Customers Technicians Select a contact Outbo…" at bounding box center [273, 155] width 311 height 283
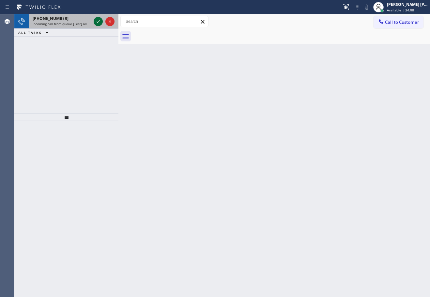
click at [99, 21] on icon at bounding box center [98, 22] width 8 height 8
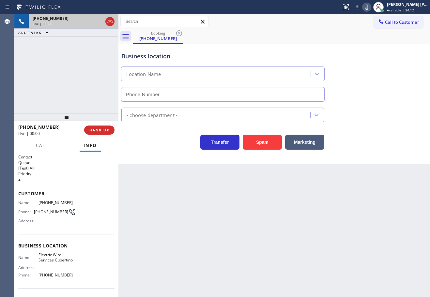
type input "[PHONE_NUMBER]"
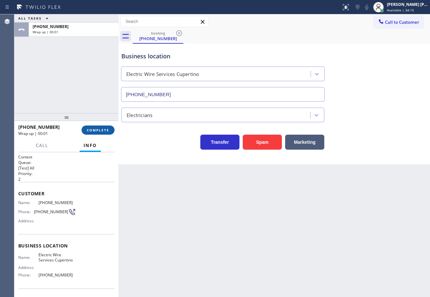
click at [103, 130] on span "COMPLETE" at bounding box center [98, 130] width 22 height 5
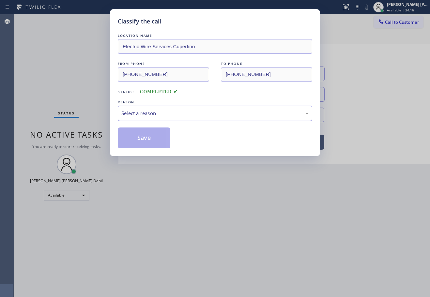
click at [167, 111] on div "Select a reason" at bounding box center [214, 113] width 187 height 7
click at [148, 144] on button "Save" at bounding box center [144, 137] width 52 height 21
drag, startPoint x: 148, startPoint y: 144, endPoint x: 154, endPoint y: 140, distance: 7.9
click at [152, 142] on button "Save" at bounding box center [144, 137] width 52 height 21
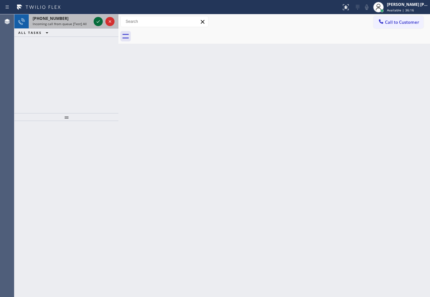
click at [99, 21] on icon at bounding box center [98, 22] width 8 height 8
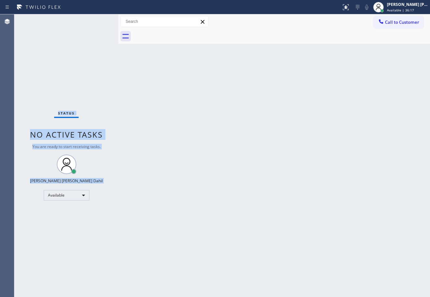
click at [99, 21] on div "Status No active tasks You are ready to start receiving tasks. [PERSON_NAME] [P…" at bounding box center [66, 155] width 104 height 283
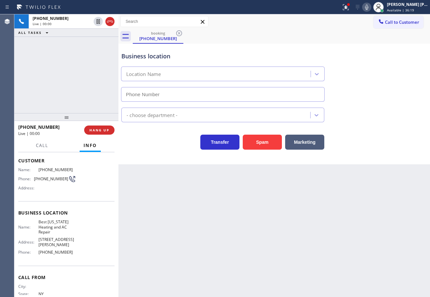
type input "[PHONE_NUMBER]"
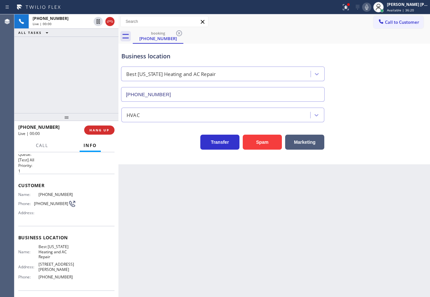
scroll to position [48, 0]
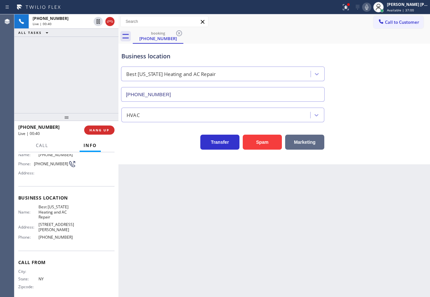
click at [313, 144] on button "Marketing" at bounding box center [304, 142] width 39 height 15
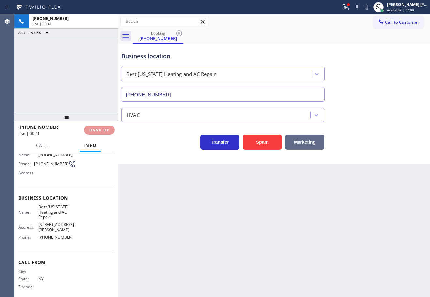
click at [313, 144] on button "Marketing" at bounding box center [304, 142] width 39 height 15
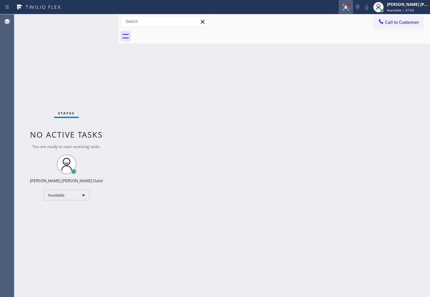
click at [351, 3] on button at bounding box center [345, 7] width 14 height 14
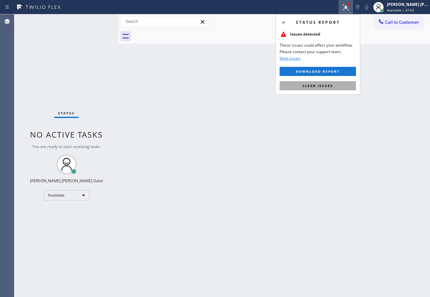
click at [341, 84] on button "Clear issues" at bounding box center [317, 85] width 76 height 9
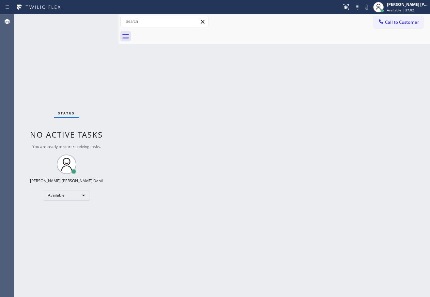
drag, startPoint x: 341, startPoint y: 84, endPoint x: 338, endPoint y: 100, distance: 16.5
click at [340, 84] on div "Back to Dashboard Change Sender ID Customers Technicians Select a contact Outbo…" at bounding box center [273, 155] width 311 height 283
click at [340, 106] on div "Back to Dashboard Change Sender ID Customers Technicians Select a contact Outbo…" at bounding box center [273, 155] width 311 height 283
click at [153, 108] on div "Back to Dashboard Change Sender ID Customers Technicians Select a contact Outbo…" at bounding box center [273, 155] width 311 height 283
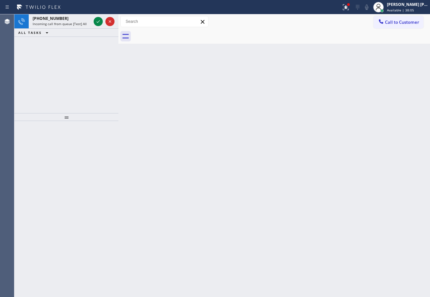
drag, startPoint x: 153, startPoint y: 108, endPoint x: 87, endPoint y: 48, distance: 88.8
click at [153, 108] on div "Back to Dashboard Change Sender ID Customers Technicians Select a contact Outbo…" at bounding box center [273, 155] width 311 height 283
click at [91, 29] on div "ALL TASKS ALL TASKS ACTIVE TASKS TASKS IN WRAP UP" at bounding box center [66, 33] width 104 height 8
click at [90, 24] on div "Incoming call from queue [Test] All" at bounding box center [62, 24] width 58 height 5
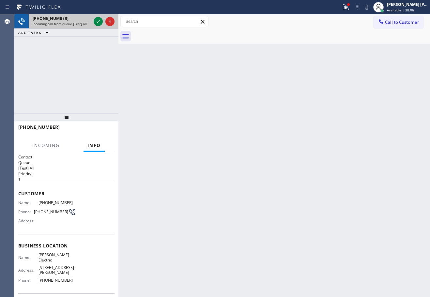
click at [90, 24] on div "Incoming call from queue [Test] All" at bounding box center [62, 24] width 58 height 5
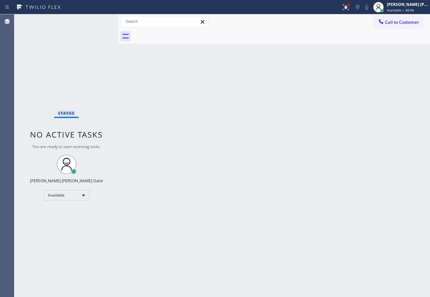
click at [90, 24] on div "Status No active tasks You are ready to start receiving tasks. [PERSON_NAME] [P…" at bounding box center [66, 155] width 104 height 283
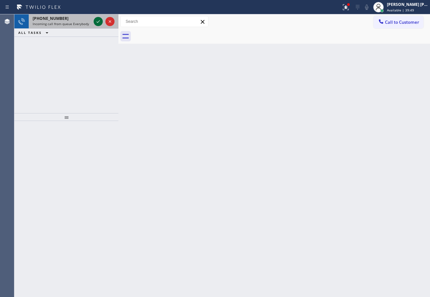
click at [99, 21] on icon at bounding box center [98, 22] width 8 height 8
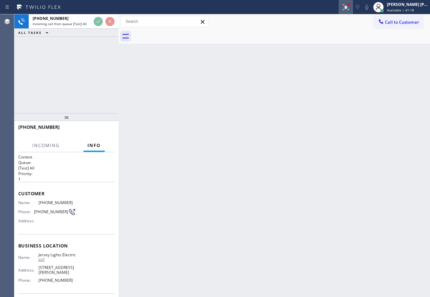
drag, startPoint x: 354, startPoint y: 7, endPoint x: 352, endPoint y: 27, distance: 20.6
click at [349, 7] on icon at bounding box center [346, 7] width 8 height 8
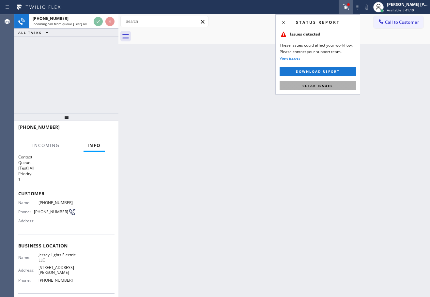
click at [341, 86] on button "Clear issues" at bounding box center [317, 85] width 76 height 9
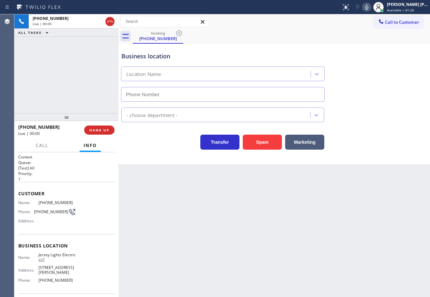
type input "[PHONE_NUMBER]"
click at [100, 126] on button "HANG UP" at bounding box center [99, 129] width 30 height 9
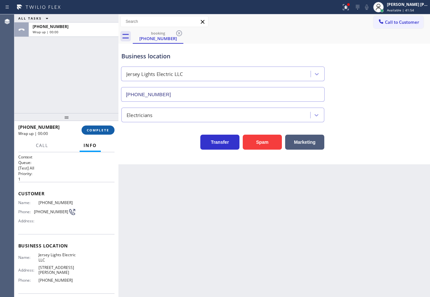
click at [107, 127] on button "COMPLETE" at bounding box center [97, 129] width 33 height 9
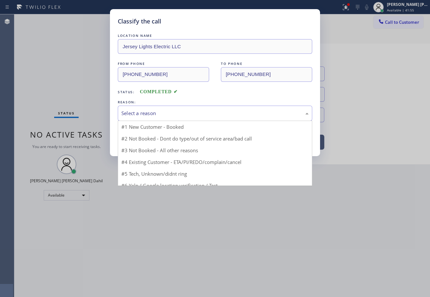
click at [163, 115] on div "Select a reason" at bounding box center [214, 113] width 187 height 7
drag, startPoint x: 179, startPoint y: 139, endPoint x: 132, endPoint y: 130, distance: 48.0
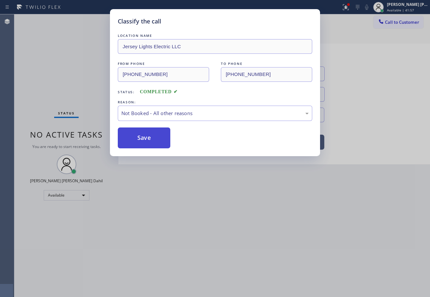
drag, startPoint x: 132, startPoint y: 130, endPoint x: 139, endPoint y: 138, distance: 10.2
click at [132, 130] on button "Save" at bounding box center [144, 137] width 52 height 21
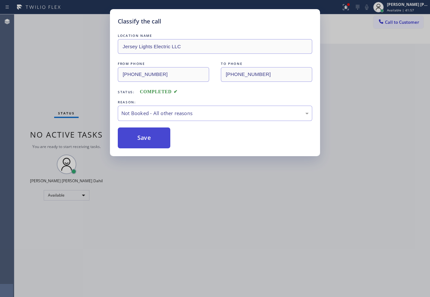
click at [139, 138] on button "Save" at bounding box center [144, 137] width 52 height 21
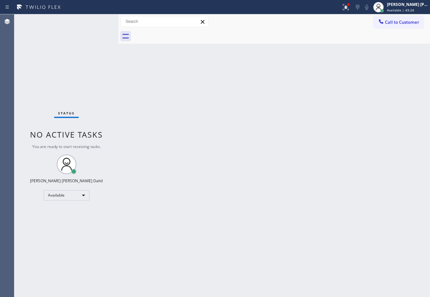
click at [139, 138] on div "Back to Dashboard Change Sender ID Customers Technicians Select a contact Outbo…" at bounding box center [273, 155] width 311 height 283
click at [358, 252] on div "Back to Dashboard Change Sender ID Customers Technicians Select a contact Outbo…" at bounding box center [273, 155] width 311 height 283
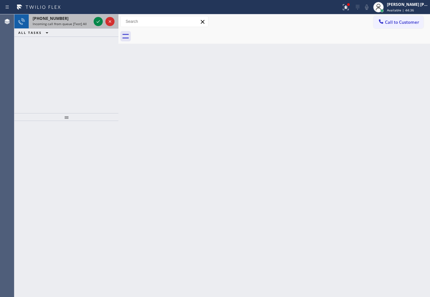
click at [79, 19] on div "[PHONE_NUMBER]" at bounding box center [62, 19] width 58 height 6
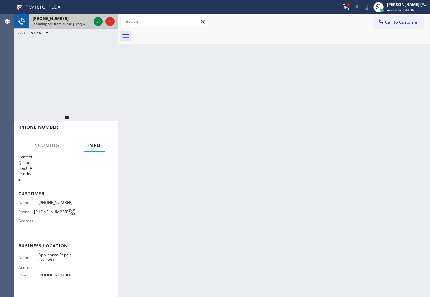
click at [79, 20] on div "[PHONE_NUMBER]" at bounding box center [62, 19] width 58 height 6
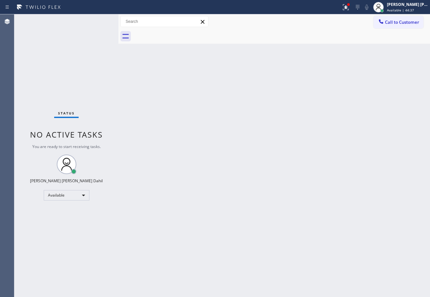
click at [95, 18] on div "Status No active tasks You are ready to start receiving tasks. [PERSON_NAME] [P…" at bounding box center [66, 155] width 104 height 283
click at [397, 8] on span "Available | 46:10" at bounding box center [400, 10] width 27 height 5
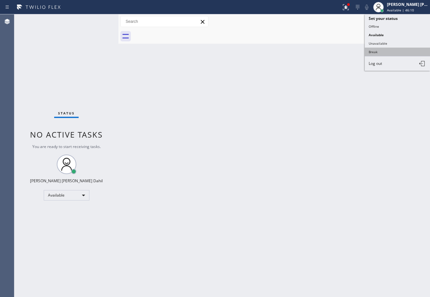
click at [380, 53] on button "Break" at bounding box center [396, 52] width 65 height 8
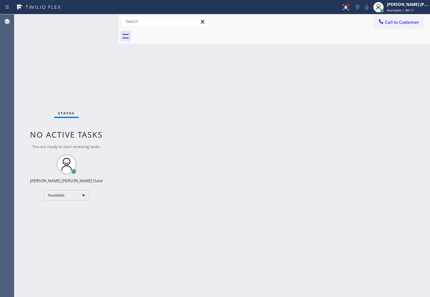
click at [380, 53] on div "Back to Dashboard Change Sender ID Customers Technicians Select a contact Outbo…" at bounding box center [273, 155] width 311 height 283
drag, startPoint x: 407, startPoint y: 4, endPoint x: 391, endPoint y: 35, distance: 34.5
click at [407, 4] on div "[PERSON_NAME] [PERSON_NAME] Dahil" at bounding box center [407, 5] width 41 height 6
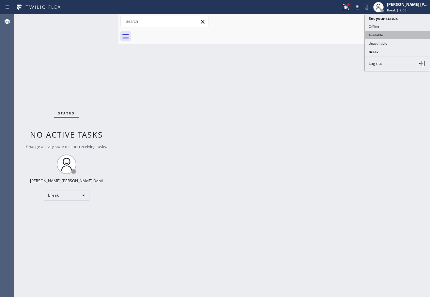
click at [385, 34] on button "Available" at bounding box center [396, 35] width 65 height 8
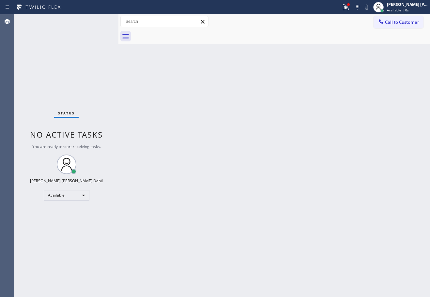
click at [342, 105] on div "Back to Dashboard Change Sender ID Customers Technicians Select a contact Outbo…" at bounding box center [273, 155] width 311 height 283
click at [99, 21] on div "Status No active tasks You are ready to start receiving tasks. [PERSON_NAME] [P…" at bounding box center [66, 155] width 104 height 283
click at [238, 188] on div "Back to Dashboard Change Sender ID Customers Technicians Select a contact Outbo…" at bounding box center [273, 155] width 311 height 283
click at [344, 201] on div "Back to Dashboard Change Sender ID Customers Technicians Select a contact Outbo…" at bounding box center [273, 155] width 311 height 283
click at [99, 21] on div "Status No active tasks You are ready to start receiving tasks. [PERSON_NAME] [P…" at bounding box center [66, 155] width 104 height 283
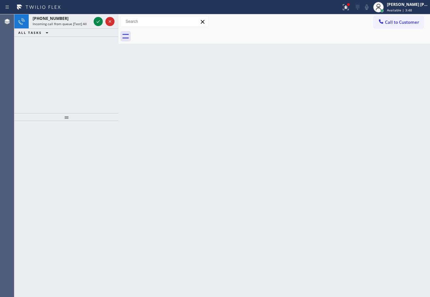
click at [99, 21] on icon at bounding box center [98, 22] width 8 height 8
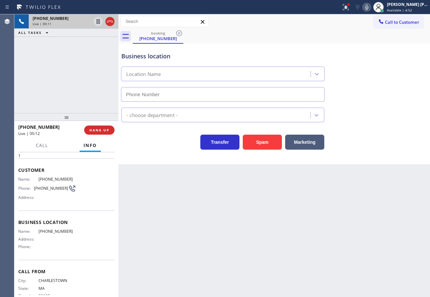
scroll to position [38, 0]
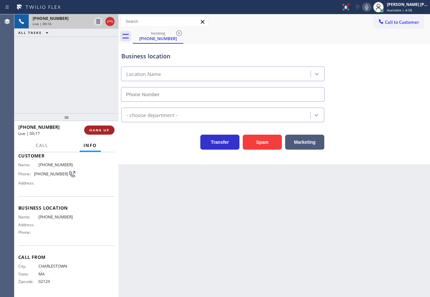
click at [98, 134] on button "HANG UP" at bounding box center [99, 129] width 30 height 9
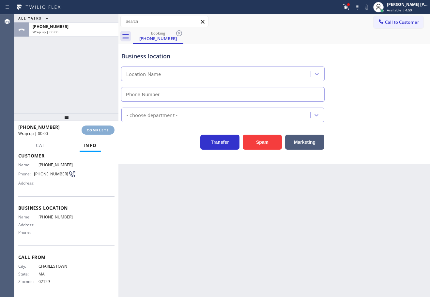
click at [98, 134] on button "COMPLETE" at bounding box center [97, 129] width 33 height 9
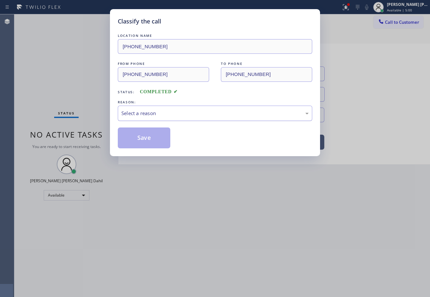
click at [149, 112] on div "Select a reason" at bounding box center [214, 113] width 187 height 7
click at [146, 148] on div "Classify the call LOCATION NAME [PHONE_NUMBER] FROM PHONE [PHONE_NUMBER] TO PHO…" at bounding box center [215, 82] width 210 height 147
click at [146, 147] on button "Save" at bounding box center [144, 137] width 52 height 21
click at [146, 146] on button "Save" at bounding box center [144, 137] width 52 height 21
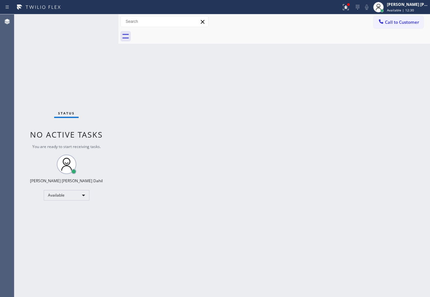
click at [99, 21] on div "Status No active tasks You are ready to start receiving tasks. [PERSON_NAME] [P…" at bounding box center [66, 155] width 104 height 283
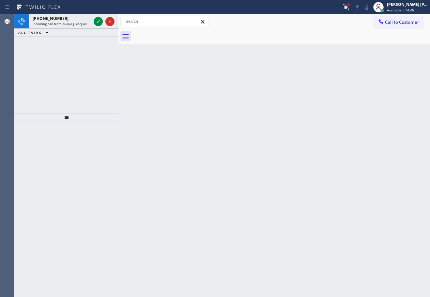
click at [99, 21] on icon at bounding box center [98, 22] width 8 height 8
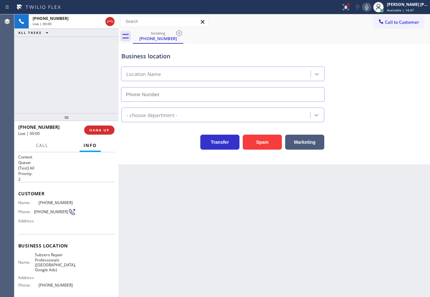
type input "[PHONE_NUMBER]"
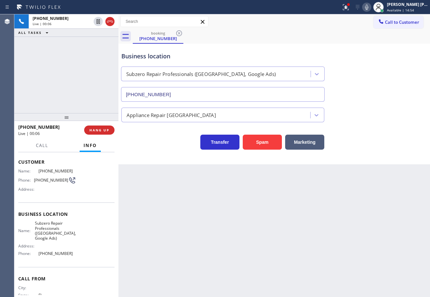
scroll to position [53, 0]
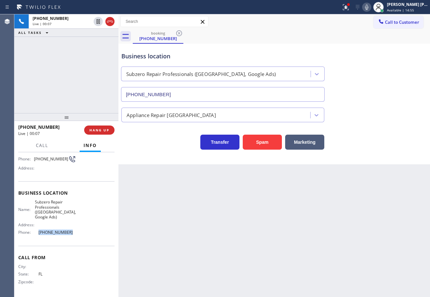
drag, startPoint x: 72, startPoint y: 233, endPoint x: 36, endPoint y: 231, distance: 36.2
click at [36, 231] on div "Name: Subzero Repair Professionals ([GEOGRAPHIC_DATA], Google Ads) Address: Pho…" at bounding box center [66, 218] width 96 height 38
copy div "[PHONE_NUMBER]"
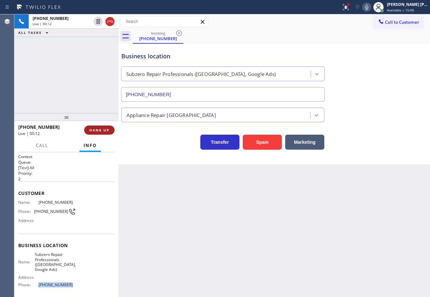
scroll to position [0, 0]
click at [93, 91] on div "[PHONE_NUMBER] Live | 00:12 ALL TASKS ALL TASKS ACTIVE TASKS TASKS IN WRAP UP" at bounding box center [66, 63] width 104 height 99
click at [89, 111] on div "[PHONE_NUMBER] Live | 00:15 ALL TASKS ALL TASKS ACTIVE TASKS TASKS IN WRAP UP" at bounding box center [66, 63] width 104 height 99
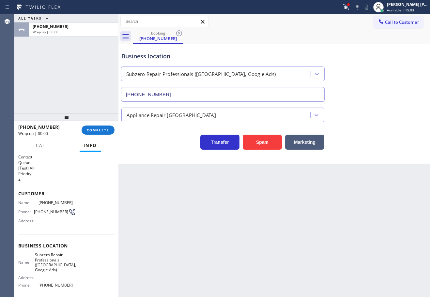
click at [101, 125] on div "[PHONE_NUMBER] Wrap up | 00:00 COMPLETE" at bounding box center [66, 130] width 96 height 17
click at [101, 127] on button "COMPLETE" at bounding box center [97, 129] width 33 height 9
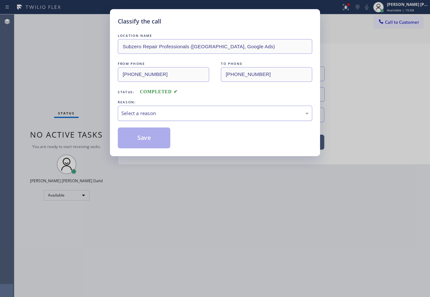
click at [146, 117] on div "Select a reason" at bounding box center [214, 113] width 187 height 7
click at [155, 143] on button "Save" at bounding box center [144, 137] width 52 height 21
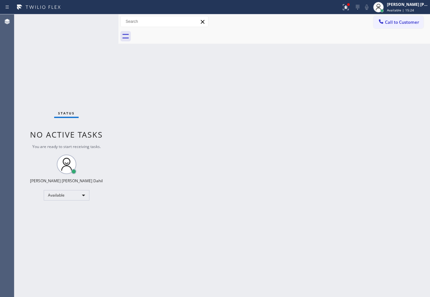
click at [80, 27] on div "Status No active tasks You are ready to start receiving tasks. [PERSON_NAME] [P…" at bounding box center [66, 155] width 104 height 283
click at [114, 71] on div "Status No active tasks You are ready to start receiving tasks. [PERSON_NAME] [P…" at bounding box center [66, 155] width 104 height 283
click at [350, 4] on div at bounding box center [348, 5] width 4 height 4
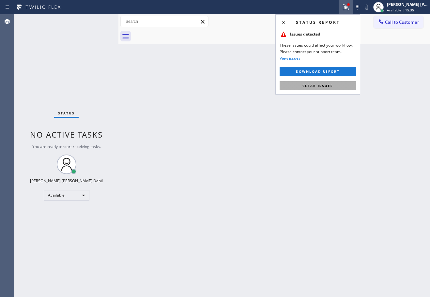
click at [355, 83] on button "Clear issues" at bounding box center [317, 85] width 76 height 9
click at [355, 84] on div "Back to Dashboard Change Sender ID Customers Technicians Select a contact Outbo…" at bounding box center [273, 155] width 311 height 283
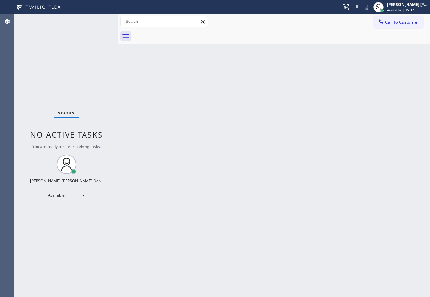
click at [298, 252] on div "Back to Dashboard Change Sender ID Customers Technicians Select a contact Outbo…" at bounding box center [273, 155] width 311 height 283
drag, startPoint x: 341, startPoint y: 226, endPoint x: 329, endPoint y: 255, distance: 30.8
click at [341, 227] on div "Back to Dashboard Change Sender ID Customers Technicians Select a contact Outbo…" at bounding box center [273, 155] width 311 height 283
click at [94, 41] on div "Status No active tasks You are ready to start receiving tasks. [PERSON_NAME] [P…" at bounding box center [66, 155] width 104 height 283
click at [94, 40] on div "Status No active tasks You are ready to start receiving tasks. [PERSON_NAME] [P…" at bounding box center [66, 155] width 104 height 283
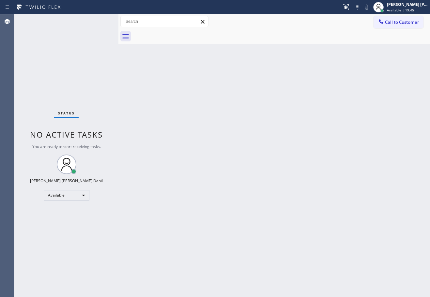
click at [94, 40] on div "Status No active tasks You are ready to start receiving tasks. [PERSON_NAME] [P…" at bounding box center [66, 155] width 104 height 283
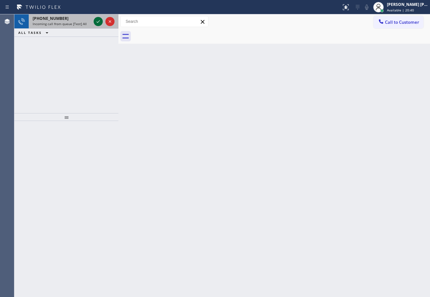
click at [99, 21] on icon at bounding box center [98, 22] width 8 height 8
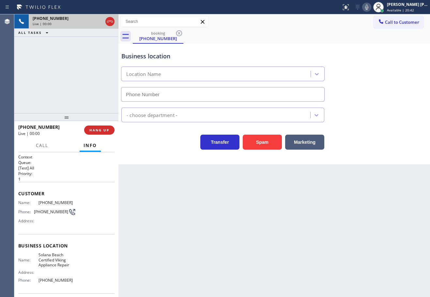
type input "[PHONE_NUMBER]"
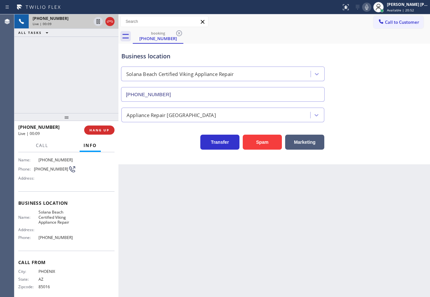
scroll to position [48, 0]
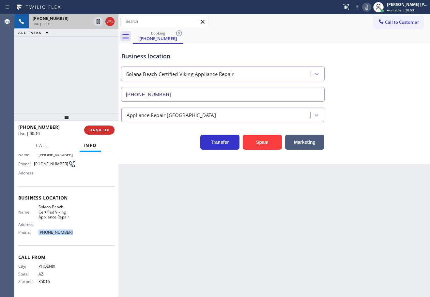
drag, startPoint x: 72, startPoint y: 231, endPoint x: 36, endPoint y: 234, distance: 35.9
click at [36, 234] on div "Phone: [PHONE_NUMBER]" at bounding box center [47, 232] width 58 height 5
copy div "[PHONE_NUMBER]"
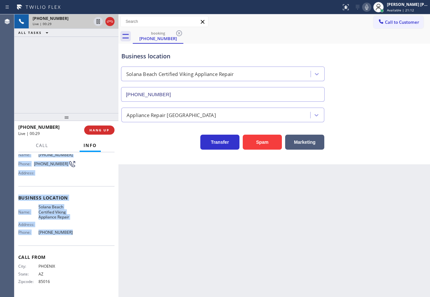
drag, startPoint x: 18, startPoint y: 192, endPoint x: 110, endPoint y: 234, distance: 101.8
click at [66, 239] on div "Context Queue: [Test] All Priority: 1 Customer Name: [PHONE_NUMBER] Phone: [PHO…" at bounding box center [66, 224] width 104 height 145
copy div "Customer Name: [PHONE_NUMBER] Phone: [PHONE_NUMBER] Address: Business location …"
click at [280, 27] on div "Call to Customer Outbound call Location Search location Your caller id phone nu…" at bounding box center [273, 21] width 311 height 11
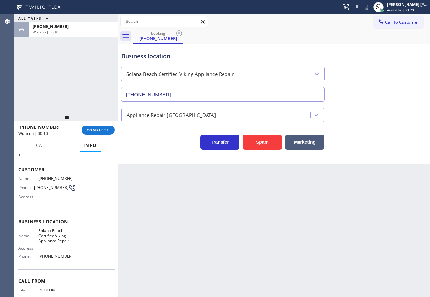
scroll to position [0, 0]
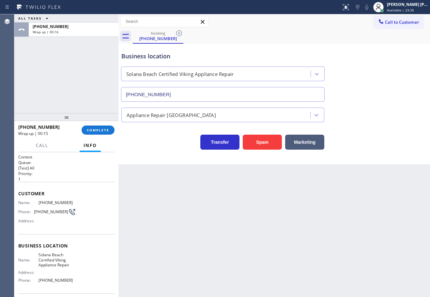
click at [277, 245] on div "Back to Dashboard Change Sender ID Customers Technicians Select a contact Outbo…" at bounding box center [273, 155] width 311 height 283
click at [115, 78] on div "ALL TASKS ALL TASKS ACTIVE TASKS TASKS IN WRAP UP [PHONE_NUMBER] Wrap up | 00:38" at bounding box center [66, 63] width 104 height 99
click at [103, 133] on button "COMPLETE" at bounding box center [97, 129] width 33 height 9
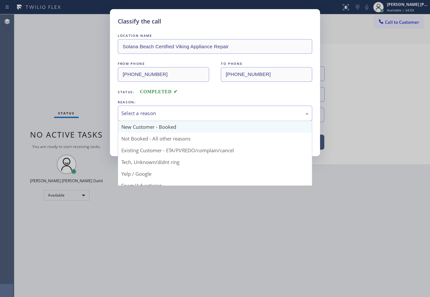
drag, startPoint x: 140, startPoint y: 108, endPoint x: 140, endPoint y: 130, distance: 22.2
click at [141, 108] on div "Select a reason" at bounding box center [215, 113] width 194 height 15
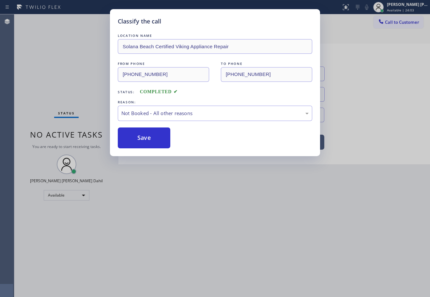
click at [141, 138] on button "Save" at bounding box center [144, 137] width 52 height 21
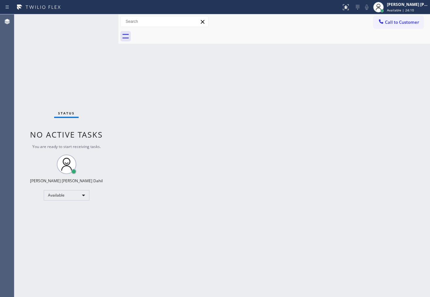
drag, startPoint x: 349, startPoint y: 216, endPoint x: 355, endPoint y: 243, distance: 27.2
click at [349, 225] on div "Back to Dashboard Change Sender ID Customers Technicians Select a contact Outbo…" at bounding box center [273, 155] width 311 height 283
click at [329, 241] on div "Back to Dashboard Change Sender ID Customers Technicians Select a contact Outbo…" at bounding box center [273, 155] width 311 height 283
click at [90, 44] on div "Status No active tasks You are ready to start receiving tasks. [PERSON_NAME] [P…" at bounding box center [66, 155] width 104 height 283
click at [189, 99] on div "Back to Dashboard Change Sender ID Customers Technicians Select a contact Outbo…" at bounding box center [273, 155] width 311 height 283
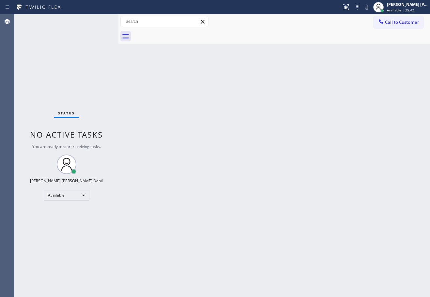
click at [190, 101] on div "Back to Dashboard Change Sender ID Customers Technicians Select a contact Outbo…" at bounding box center [273, 155] width 311 height 283
click at [99, 21] on div "Status No active tasks You are ready to start receiving tasks. [PERSON_NAME] [P…" at bounding box center [66, 155] width 104 height 283
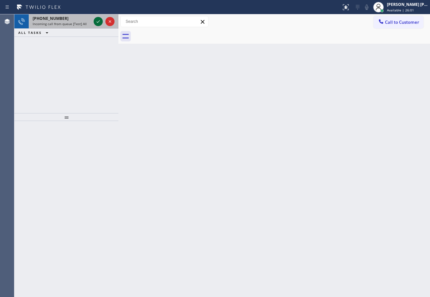
click at [99, 21] on icon at bounding box center [98, 22] width 8 height 8
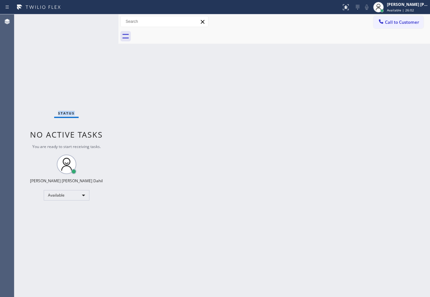
click at [99, 21] on div "Status No active tasks You are ready to start receiving tasks. [PERSON_NAME] [P…" at bounding box center [66, 155] width 104 height 283
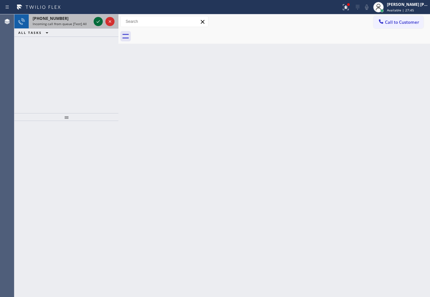
click at [99, 21] on icon at bounding box center [98, 22] width 8 height 8
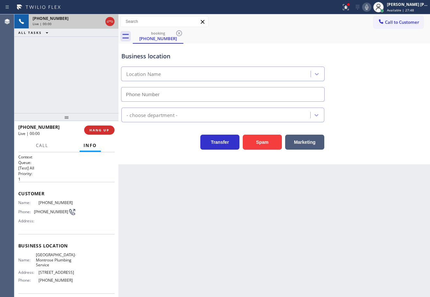
type input "[PHONE_NUMBER]"
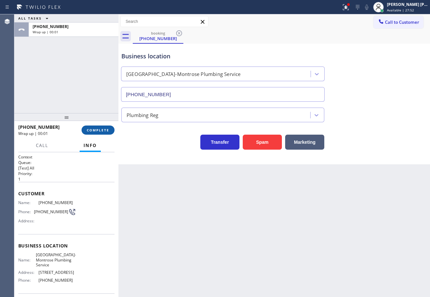
click at [100, 130] on span "COMPLETE" at bounding box center [98, 130] width 22 height 5
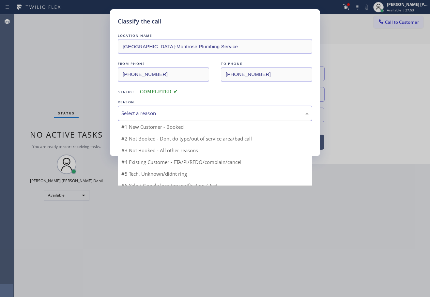
click at [150, 115] on div "Select a reason" at bounding box center [214, 113] width 187 height 7
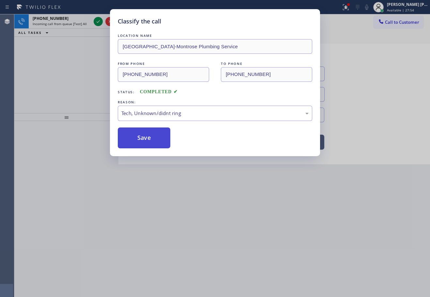
click at [138, 146] on button "Save" at bounding box center [144, 137] width 52 height 21
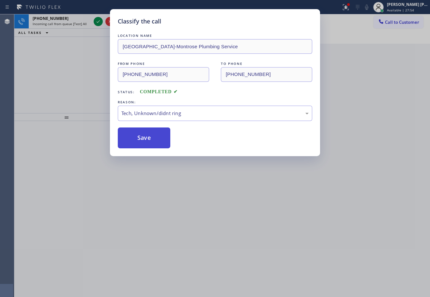
drag, startPoint x: 138, startPoint y: 146, endPoint x: 135, endPoint y: 143, distance: 4.6
click at [137, 145] on button "Save" at bounding box center [144, 137] width 52 height 21
click at [135, 143] on button "Save" at bounding box center [144, 137] width 52 height 21
drag, startPoint x: 135, startPoint y: 142, endPoint x: 114, endPoint y: 108, distance: 40.2
click at [135, 141] on button "Save" at bounding box center [144, 137] width 52 height 21
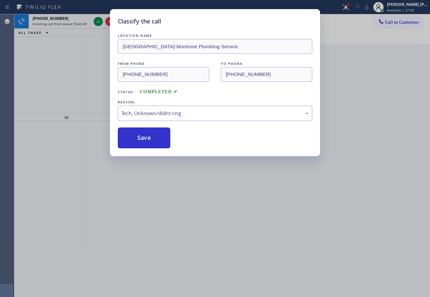
click at [82, 21] on div "Classify the call LOCATION NAME [GEOGRAPHIC_DATA] Heating and Air Conditioning …" at bounding box center [221, 155] width 415 height 283
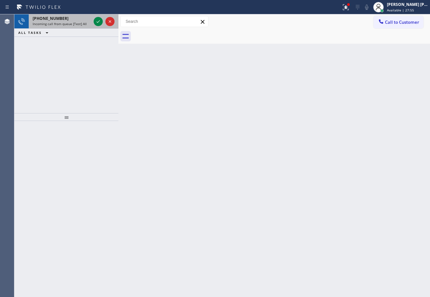
click at [82, 21] on div "[PHONE_NUMBER]" at bounding box center [62, 19] width 58 height 6
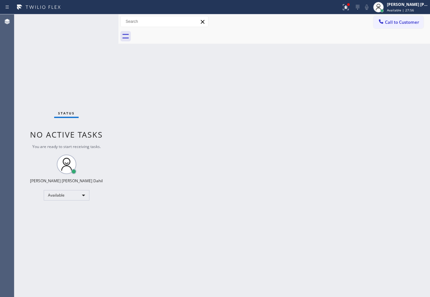
click at [98, 25] on div "Status No active tasks You are ready to start receiving tasks. [PERSON_NAME] [P…" at bounding box center [66, 155] width 104 height 283
click at [99, 21] on div "Status No active tasks You are ready to start receiving tasks. [PERSON_NAME] [P…" at bounding box center [66, 155] width 104 height 283
click at [351, 2] on button at bounding box center [345, 7] width 14 height 14
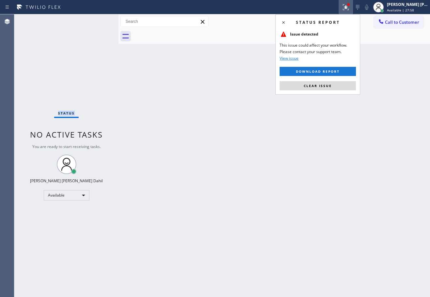
click at [339, 88] on button "Clear issue" at bounding box center [317, 85] width 76 height 9
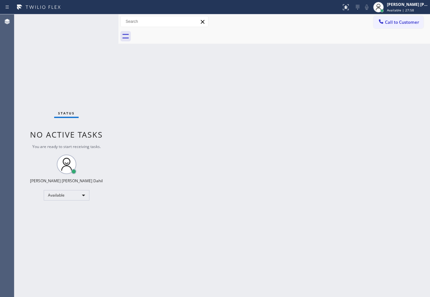
click at [243, 108] on div "Back to Dashboard Change Sender ID Customers Technicians Select a contact Outbo…" at bounding box center [273, 155] width 311 height 283
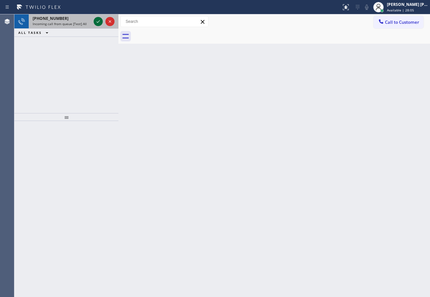
click at [99, 21] on icon at bounding box center [98, 22] width 8 height 8
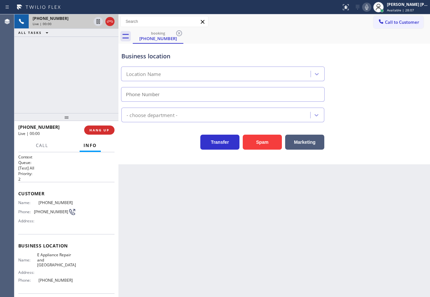
type input "[PHONE_NUMBER]"
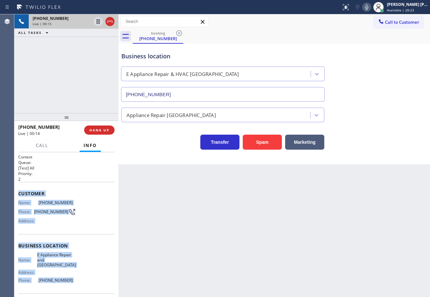
scroll to position [48, 0]
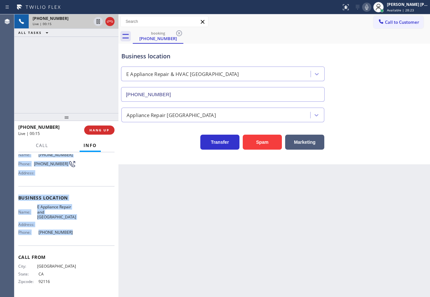
drag, startPoint x: 24, startPoint y: 202, endPoint x: 208, endPoint y: 209, distance: 184.6
click at [73, 235] on div "Context Queue: [Test] All Priority: 2 Customer Name: [PHONE_NUMBER] Phone: [PHO…" at bounding box center [66, 224] width 104 height 145
copy div "Customer Name: [PHONE_NUMBER] Phone: [PHONE_NUMBER] Address: Business location …"
click at [82, 45] on div "[PHONE_NUMBER] Live | 06:40 ALL TASKS ALL TASKS ACTIVE TASKS TASKS IN WRAP UP" at bounding box center [66, 63] width 104 height 99
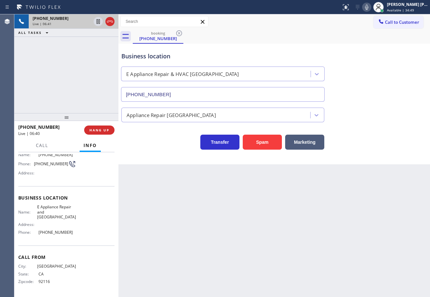
click at [79, 74] on div "[PHONE_NUMBER] Live | 06:41 ALL TASKS ALL TASKS ACTIVE TASKS TASKS IN WRAP UP" at bounding box center [66, 63] width 104 height 99
drag, startPoint x: 85, startPoint y: 74, endPoint x: 89, endPoint y: 72, distance: 4.7
click at [85, 74] on div "[PHONE_NUMBER] Live | 06:41 ALL TASKS ALL TASKS ACTIVE TASKS TASKS IN WRAP UP" at bounding box center [66, 63] width 104 height 99
drag, startPoint x: 89, startPoint y: 72, endPoint x: 96, endPoint y: 66, distance: 8.9
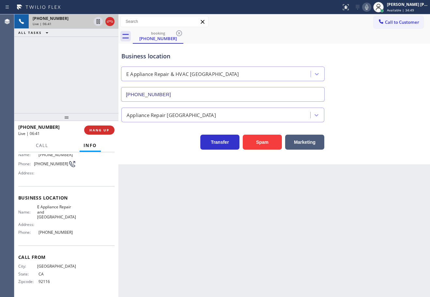
click at [92, 70] on div "[PHONE_NUMBER] Live | 06:41 ALL TASKS ALL TASKS ACTIVE TASKS TASKS IN WRAP UP" at bounding box center [66, 63] width 104 height 99
click at [96, 66] on div "[PHONE_NUMBER] Live | 06:41 ALL TASKS ALL TASKS ACTIVE TASKS TASKS IN WRAP UP" at bounding box center [66, 63] width 104 height 99
click at [97, 66] on div "[PHONE_NUMBER] Live | 06:42 ALL TASKS ALL TASKS ACTIVE TASKS TASKS IN WRAP UP" at bounding box center [66, 63] width 104 height 99
drag, startPoint x: 91, startPoint y: 67, endPoint x: 79, endPoint y: 76, distance: 14.6
click at [86, 74] on div "[PHONE_NUMBER] Live | 06:42 ALL TASKS ALL TASKS ACTIVE TASKS TASKS IN WRAP UP" at bounding box center [66, 63] width 104 height 99
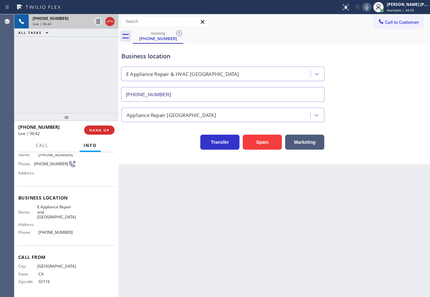
click at [77, 78] on div "[PHONE_NUMBER] Live | 06:42 ALL TASKS ALL TASKS ACTIVE TASKS TASKS IN WRAP UP" at bounding box center [66, 63] width 104 height 99
click at [76, 78] on div "[PHONE_NUMBER] Live | 06:42 ALL TASKS ALL TASKS ACTIVE TASKS TASKS IN WRAP UP" at bounding box center [66, 63] width 104 height 99
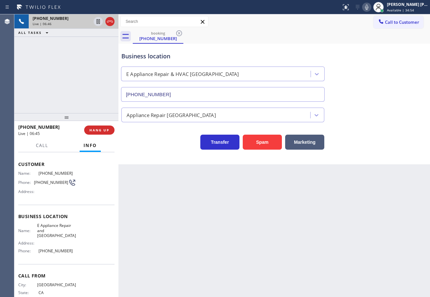
scroll to position [15, 0]
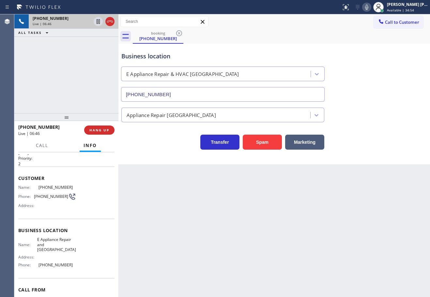
click at [53, 86] on div "[PHONE_NUMBER] Live | 06:46 ALL TASKS ALL TASKS ACTIVE TASKS TASKS IN WRAP UP" at bounding box center [66, 63] width 104 height 99
click at [101, 131] on span "HANG UP" at bounding box center [99, 130] width 20 height 5
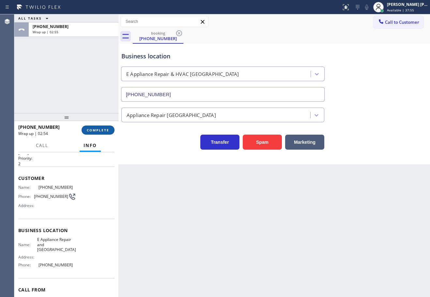
click at [104, 129] on span "COMPLETE" at bounding box center [98, 130] width 22 height 5
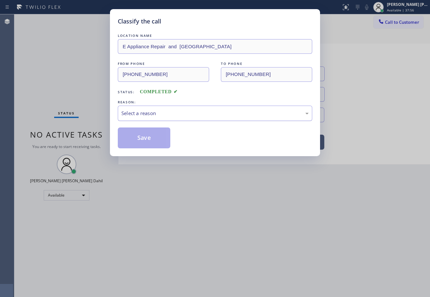
click at [139, 114] on div "Select a reason" at bounding box center [214, 113] width 187 height 7
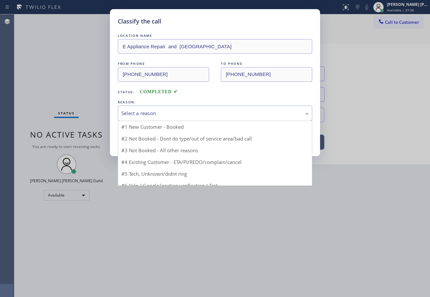
drag, startPoint x: 141, startPoint y: 126, endPoint x: 141, endPoint y: 131, distance: 5.5
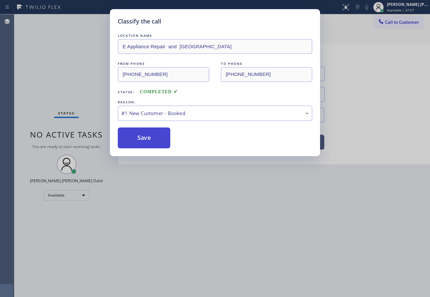
click at [141, 134] on button "Save" at bounding box center [144, 137] width 52 height 21
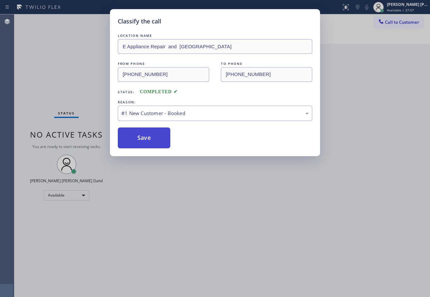
click at [141, 134] on button "Save" at bounding box center [144, 137] width 52 height 21
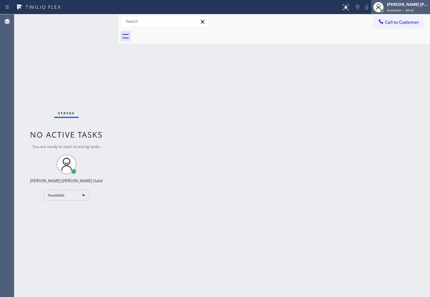
click at [406, 9] on span "Available | 38:42" at bounding box center [400, 10] width 27 height 5
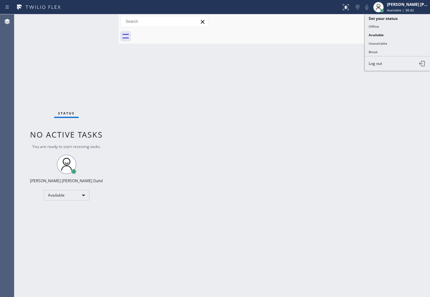
click at [376, 50] on button "Break" at bounding box center [396, 52] width 65 height 8
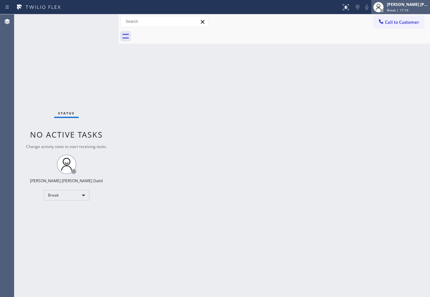
click at [397, 7] on div "[PERSON_NAME] [PERSON_NAME] Dahil Break | 17:16" at bounding box center [407, 6] width 44 height 11
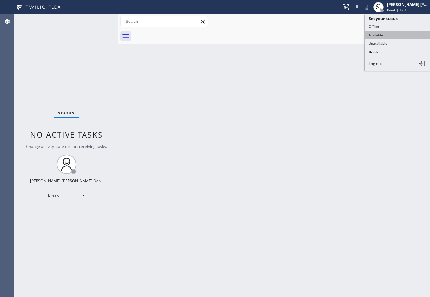
click at [391, 38] on button "Available" at bounding box center [396, 35] width 65 height 8
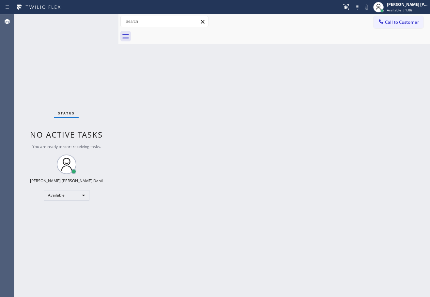
click at [261, 33] on div at bounding box center [281, 36] width 297 height 15
click at [251, 125] on div "Back to Dashboard Change Sender ID Customers Technicians Select a contact Outbo…" at bounding box center [273, 155] width 311 height 283
click at [77, 20] on div "Status No active tasks You are ready to start receiving tasks. [PERSON_NAME] [P…" at bounding box center [66, 155] width 104 height 283
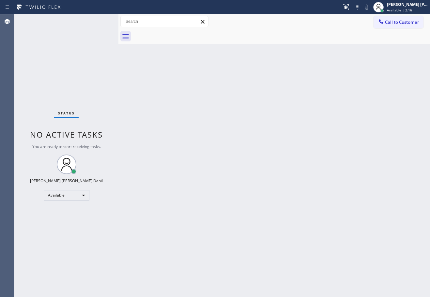
click at [87, 29] on div "Status No active tasks You are ready to start receiving tasks. [PERSON_NAME] [P…" at bounding box center [66, 155] width 104 height 283
click at [208, 150] on div "Back to Dashboard Change Sender ID Customers Technicians Select a contact Outbo…" at bounding box center [273, 155] width 311 height 283
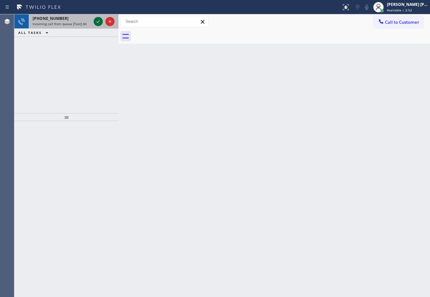
click at [99, 21] on icon at bounding box center [98, 22] width 8 height 8
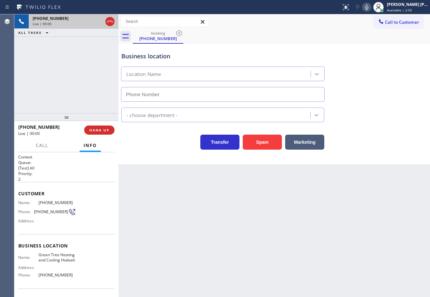
type input "[PHONE_NUMBER]"
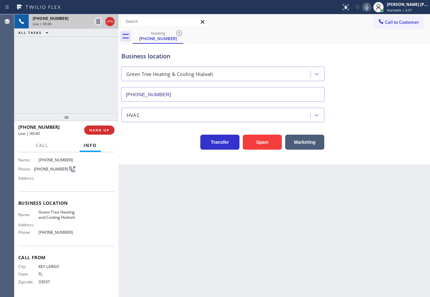
scroll to position [48, 0]
click at [262, 135] on button "Spam" at bounding box center [261, 142] width 39 height 15
click at [262, 137] on button "Spam" at bounding box center [261, 142] width 39 height 15
click at [262, 138] on button "Spam" at bounding box center [261, 142] width 39 height 15
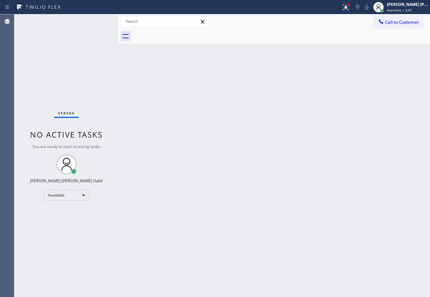
click at [232, 37] on div at bounding box center [281, 36] width 297 height 15
click at [347, 11] on div at bounding box center [345, 7] width 14 height 8
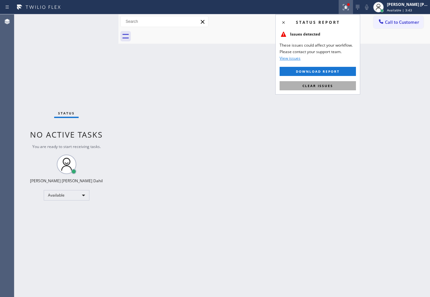
click at [340, 85] on button "Clear issues" at bounding box center [317, 85] width 76 height 9
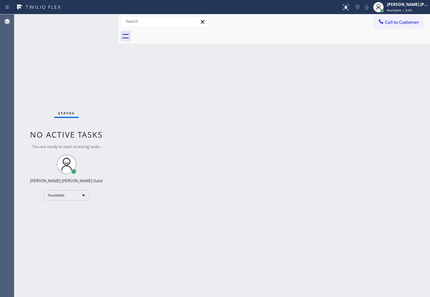
drag, startPoint x: 340, startPoint y: 85, endPoint x: 352, endPoint y: 205, distance: 120.5
click at [338, 86] on div "Back to Dashboard Change Sender ID Customers Technicians Select a contact Outbo…" at bounding box center [273, 155] width 311 height 283
click at [187, 114] on div "Back to Dashboard Change Sender ID Customers Technicians Select a contact Outbo…" at bounding box center [273, 155] width 311 height 283
click at [255, 42] on div at bounding box center [281, 36] width 297 height 15
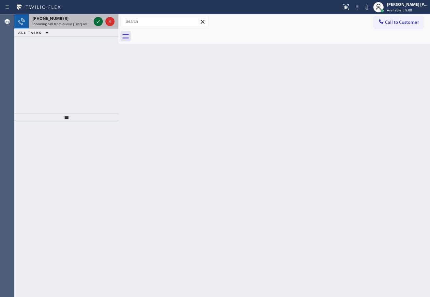
click at [95, 21] on icon at bounding box center [98, 22] width 8 height 8
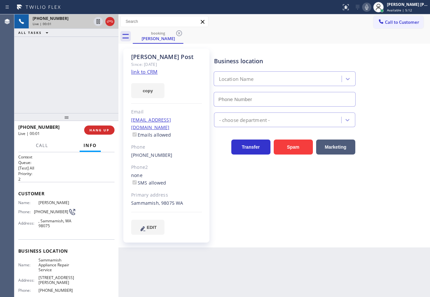
type input "[PHONE_NUMBER]"
click at [144, 71] on link "link to CRM" at bounding box center [144, 71] width 26 height 7
click at [370, 156] on div "Business location Sammamish Appliance Repair Service [PHONE_NUMBER] Appliance R…" at bounding box center [320, 141] width 216 height 183
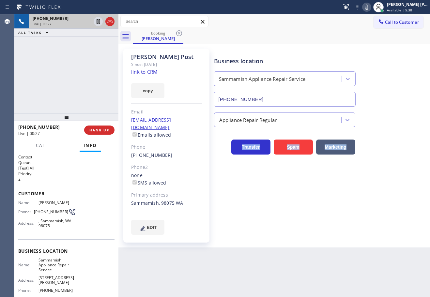
click at [370, 156] on div "Business location Sammamish Appliance Repair Service [PHONE_NUMBER] Appliance R…" at bounding box center [320, 141] width 216 height 183
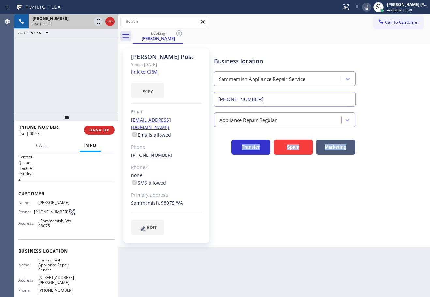
click at [370, 7] on icon at bounding box center [366, 7] width 8 height 8
click at [355, 22] on div "Call to Customer Outbound call Location Search location Your caller id phone nu…" at bounding box center [273, 21] width 311 height 11
click at [99, 21] on icon at bounding box center [97, 21] width 3 height 5
click at [42, 144] on span "Call" at bounding box center [42, 145] width 12 height 6
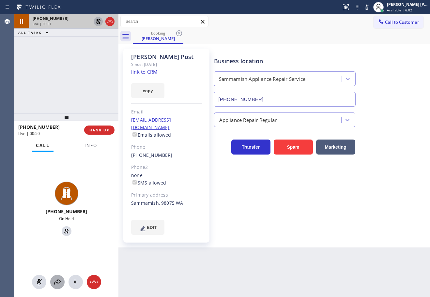
click at [54, 280] on icon at bounding box center [57, 282] width 8 height 8
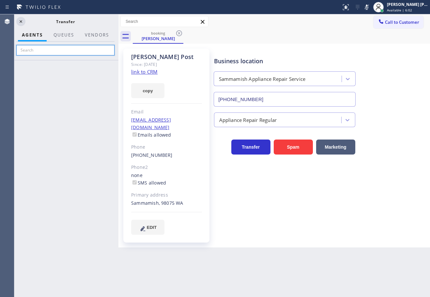
click at [57, 49] on input "text" at bounding box center [65, 50] width 98 height 10
type input "[DEMOGRAPHIC_DATA]"
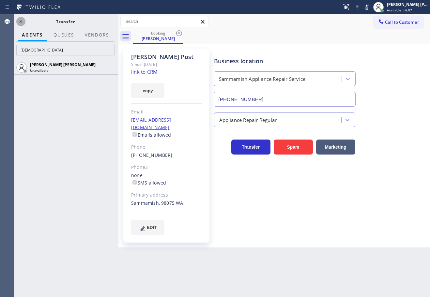
click at [22, 23] on icon at bounding box center [21, 22] width 8 height 8
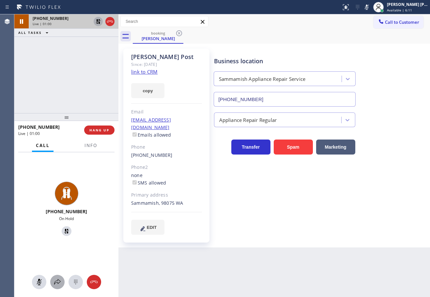
click at [59, 276] on button at bounding box center [57, 282] width 14 height 14
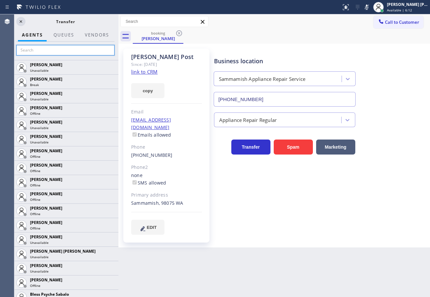
click at [61, 51] on input "text" at bounding box center [65, 50] width 98 height 10
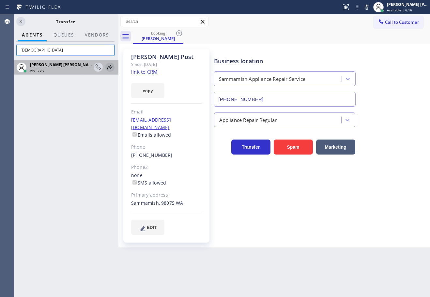
type input "[DEMOGRAPHIC_DATA]"
click at [111, 67] on icon at bounding box center [109, 67] width 5 height 4
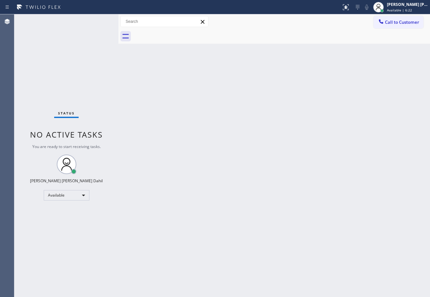
click at [266, 162] on div "Back to Dashboard Change Sender ID Customers Technicians Select a contact Outbo…" at bounding box center [273, 155] width 311 height 283
click at [288, 139] on div "Back to Dashboard Change Sender ID Customers Technicians Select a contact Outbo…" at bounding box center [273, 155] width 311 height 283
click at [284, 199] on div "Back to Dashboard Change Sender ID Customers Technicians Select a contact Outbo…" at bounding box center [273, 155] width 311 height 283
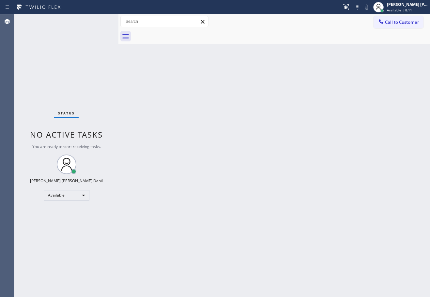
click at [287, 180] on div "Back to Dashboard Change Sender ID Customers Technicians Select a contact Outbo…" at bounding box center [273, 155] width 311 height 283
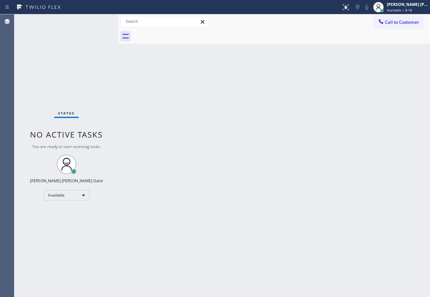
drag, startPoint x: 296, startPoint y: 205, endPoint x: 288, endPoint y: 198, distance: 9.7
click at [296, 205] on div "Back to Dashboard Change Sender ID Customers Technicians Select a contact Outbo…" at bounding box center [273, 155] width 311 height 283
click at [81, 24] on div "Status No active tasks You are ready to start receiving tasks. [PERSON_NAME] [P…" at bounding box center [66, 155] width 104 height 283
click at [81, 23] on div "Status No active tasks You are ready to start receiving tasks. [PERSON_NAME] [P…" at bounding box center [66, 155] width 104 height 283
click at [258, 158] on div "Back to Dashboard Change Sender ID Customers Technicians Select a contact Outbo…" at bounding box center [273, 155] width 311 height 283
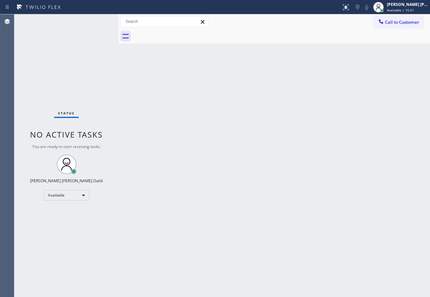
click at [101, 19] on div "Status No active tasks You are ready to start receiving tasks. [PERSON_NAME] [P…" at bounding box center [66, 155] width 104 height 283
click at [100, 19] on div "Status No active tasks You are ready to start receiving tasks. [PERSON_NAME] [P…" at bounding box center [66, 155] width 104 height 283
click at [67, 20] on div "Status No active tasks You are ready to start receiving tasks. [PERSON_NAME] [P…" at bounding box center [66, 155] width 104 height 283
drag, startPoint x: 68, startPoint y: 20, endPoint x: 91, endPoint y: 20, distance: 22.8
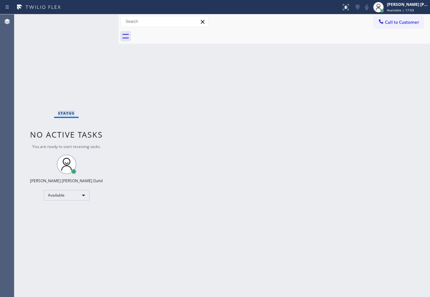
click at [68, 20] on div "Status No active tasks You are ready to start receiving tasks. [PERSON_NAME] [P…" at bounding box center [66, 155] width 104 height 283
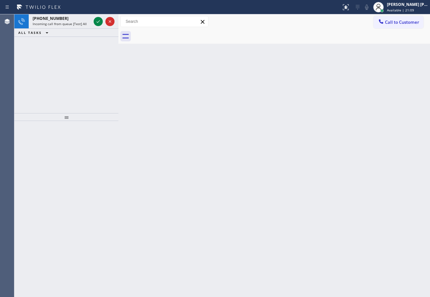
click at [98, 21] on icon at bounding box center [98, 22] width 8 height 8
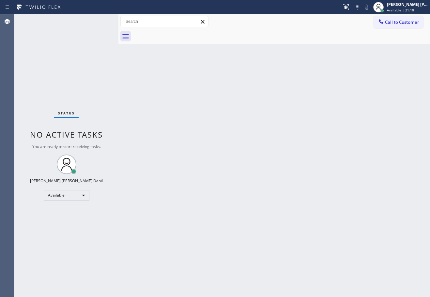
click at [98, 21] on div "Status No active tasks You are ready to start receiving tasks. [PERSON_NAME] [P…" at bounding box center [66, 155] width 104 height 283
click at [99, 21] on div "Status No active tasks You are ready to start receiving tasks. [PERSON_NAME] [P…" at bounding box center [66, 155] width 104 height 283
click at [103, 34] on div "Status No active tasks You are ready to start receiving tasks. [PERSON_NAME] [P…" at bounding box center [66, 155] width 104 height 283
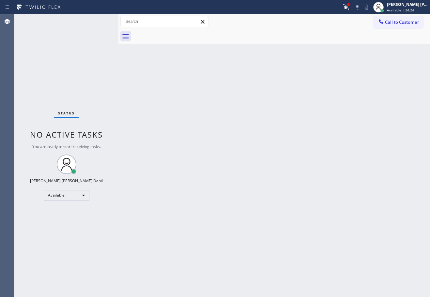
click at [103, 34] on div "Status No active tasks You are ready to start receiving tasks. [PERSON_NAME] [P…" at bounding box center [66, 155] width 104 height 283
click at [172, 64] on div "Back to Dashboard Change Sender ID Customers Technicians Select a contact Outbo…" at bounding box center [273, 155] width 311 height 283
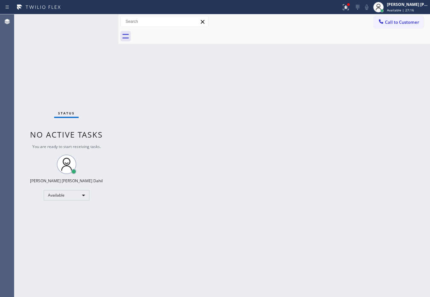
click at [358, 111] on div "Back to Dashboard Change Sender ID Customers Technicians Select a contact Outbo…" at bounding box center [273, 155] width 311 height 283
click at [357, 110] on div "Back to Dashboard Change Sender ID Customers Technicians Select a contact Outbo…" at bounding box center [273, 155] width 311 height 283
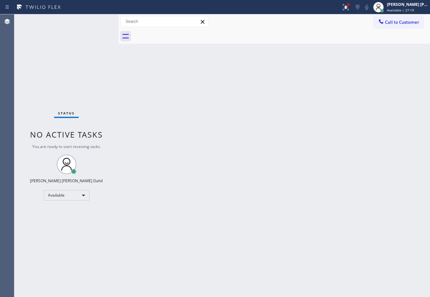
click at [299, 211] on div "Back to Dashboard Change Sender ID Customers Technicians Select a contact Outbo…" at bounding box center [273, 155] width 311 height 283
click at [160, 131] on div "Back to Dashboard Change Sender ID Customers Technicians Select a contact Outbo…" at bounding box center [273, 155] width 311 height 283
click at [99, 21] on div "Status No active tasks You are ready to start receiving tasks. [PERSON_NAME] [P…" at bounding box center [66, 155] width 104 height 283
click at [186, 90] on div "Back to Dashboard Change Sender ID Customers Technicians Select a contact Outbo…" at bounding box center [273, 155] width 311 height 283
drag, startPoint x: 186, startPoint y: 90, endPoint x: 175, endPoint y: 40, distance: 51.5
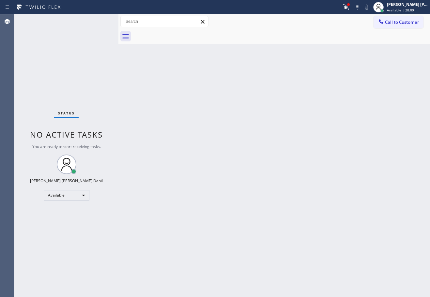
click at [187, 90] on div "Back to Dashboard Change Sender ID Customers Technicians Select a contact Outbo…" at bounding box center [273, 155] width 311 height 283
click at [91, 22] on div "Status No active tasks You are ready to start receiving tasks. [PERSON_NAME] [P…" at bounding box center [66, 155] width 104 height 283
drag, startPoint x: 91, startPoint y: 22, endPoint x: 93, endPoint y: 25, distance: 3.4
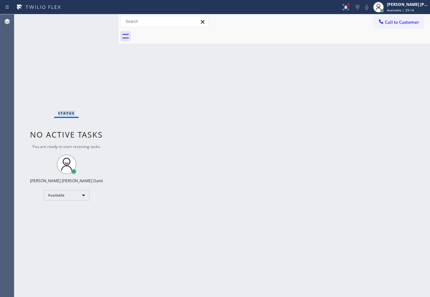
click at [93, 25] on div "Status No active tasks You are ready to start receiving tasks. [PERSON_NAME] [P…" at bounding box center [66, 155] width 104 height 283
click at [191, 109] on div "Back to Dashboard Change Sender ID Customers Technicians Select a contact Outbo…" at bounding box center [273, 155] width 311 height 283
click at [191, 110] on div "Back to Dashboard Change Sender ID Customers Technicians Select a contact Outbo…" at bounding box center [273, 155] width 311 height 283
click at [271, 151] on div "Back to Dashboard Change Sender ID Customers Technicians Select a contact Outbo…" at bounding box center [273, 155] width 311 height 283
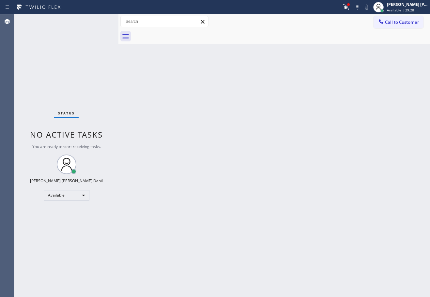
click at [82, 24] on div "Status No active tasks You are ready to start receiving tasks. [PERSON_NAME] [P…" at bounding box center [66, 155] width 104 height 283
click at [83, 24] on div "Status No active tasks You are ready to start receiving tasks. [PERSON_NAME] [P…" at bounding box center [66, 155] width 104 height 283
click at [96, 24] on div "Status No active tasks You are ready to start receiving tasks. [PERSON_NAME] [P…" at bounding box center [66, 155] width 104 height 283
click at [97, 24] on div "Status No active tasks You are ready to start receiving tasks. [PERSON_NAME] [P…" at bounding box center [66, 155] width 104 height 283
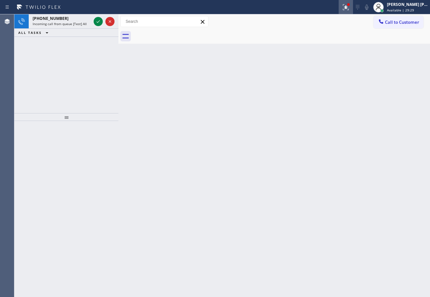
drag, startPoint x: 352, startPoint y: 8, endPoint x: 349, endPoint y: 14, distance: 6.4
click at [349, 8] on icon at bounding box center [346, 7] width 8 height 8
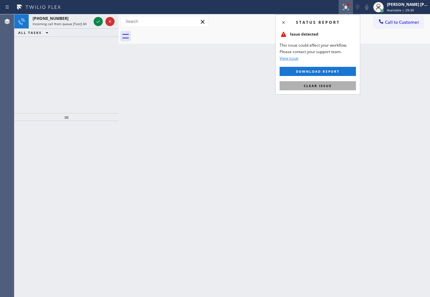
drag, startPoint x: 328, startPoint y: 86, endPoint x: 55, endPoint y: 40, distance: 277.2
click at [328, 86] on span "Clear issue" at bounding box center [317, 85] width 28 height 5
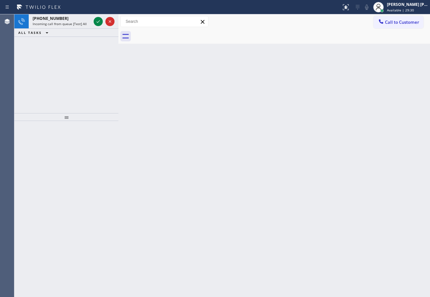
click at [65, 13] on div "Status report No issues detected If you experience an issue, please download th…" at bounding box center [215, 7] width 430 height 14
click at [69, 21] on div "[PHONE_NUMBER]" at bounding box center [62, 19] width 58 height 6
click at [73, 23] on div "[PHONE_NUMBER] Incoming call from queue [Test] All" at bounding box center [61, 21] width 64 height 14
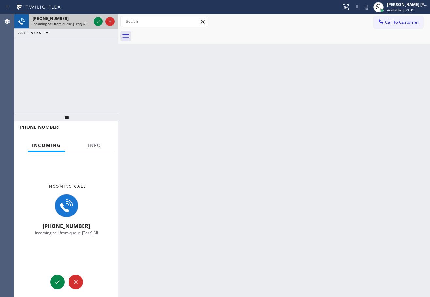
click at [74, 23] on span "Incoming call from queue [Test] All" at bounding box center [60, 24] width 54 height 5
drag, startPoint x: 74, startPoint y: 23, endPoint x: 109, endPoint y: 141, distance: 123.0
click at [76, 28] on div "[PHONE_NUMBER] Incoming call from queue [Test] All" at bounding box center [61, 21] width 64 height 14
click at [99, 152] on div at bounding box center [94, 151] width 21 height 1
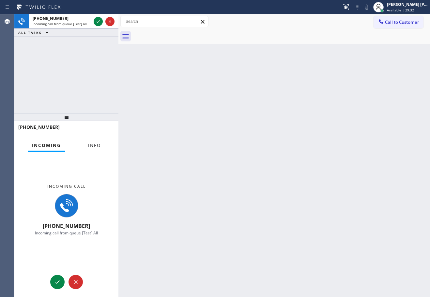
click at [96, 146] on span "Info" at bounding box center [94, 145] width 13 height 6
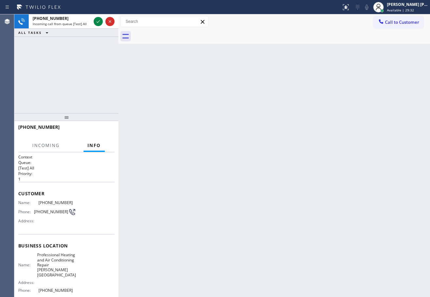
click at [95, 146] on span "Info" at bounding box center [93, 145] width 13 height 6
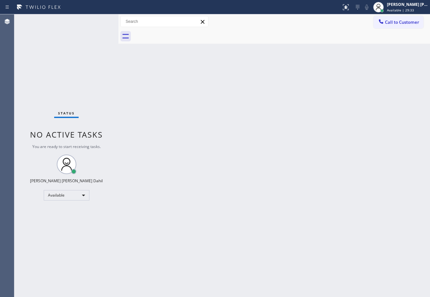
click at [101, 33] on div "Status No active tasks You are ready to start receiving tasks. [PERSON_NAME] [P…" at bounding box center [66, 155] width 104 height 283
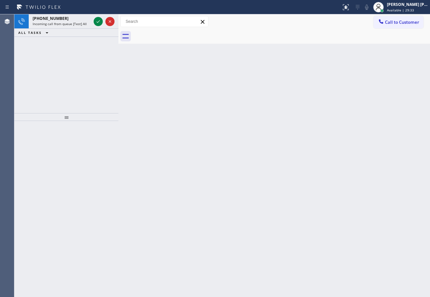
click at [96, 23] on icon at bounding box center [98, 22] width 8 height 8
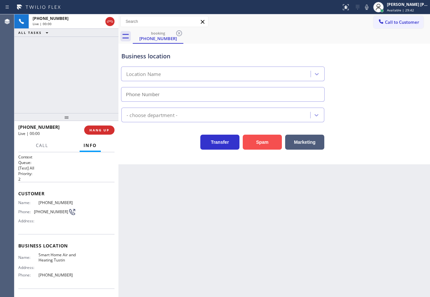
click at [258, 139] on button "Spam" at bounding box center [261, 142] width 39 height 15
type input "[PHONE_NUMBER]"
click at [258, 139] on button "Spam" at bounding box center [261, 142] width 39 height 15
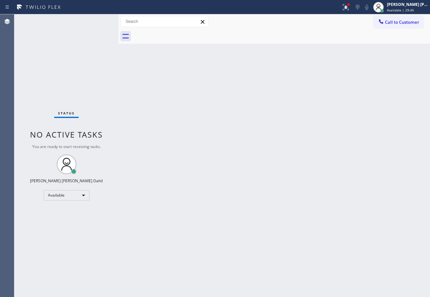
click at [349, 9] on icon at bounding box center [346, 7] width 8 height 8
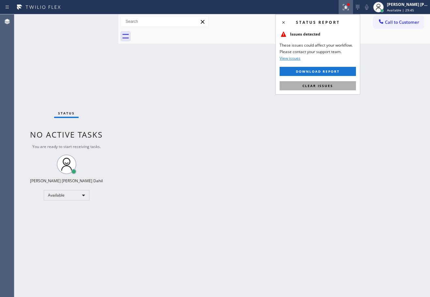
click at [317, 85] on span "Clear issues" at bounding box center [317, 85] width 31 height 5
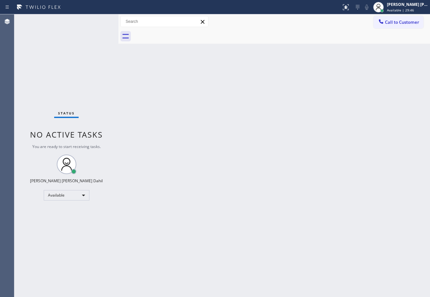
click at [317, 85] on div "Back to Dashboard Change Sender ID Customers Technicians Select a contact Outbo…" at bounding box center [273, 155] width 311 height 283
click at [289, 94] on div "Back to Dashboard Change Sender ID Customers Technicians Select a contact Outbo…" at bounding box center [273, 155] width 311 height 283
click at [289, 93] on div "Back to Dashboard Change Sender ID Customers Technicians Select a contact Outbo…" at bounding box center [273, 155] width 311 height 283
click at [82, 25] on div "Status No active tasks You are ready to start receiving tasks. [PERSON_NAME] [P…" at bounding box center [66, 155] width 104 height 283
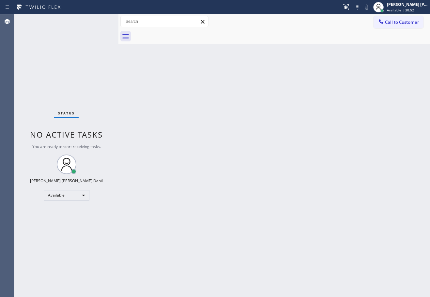
click at [82, 24] on div "Status No active tasks You are ready to start receiving tasks. [PERSON_NAME] [P…" at bounding box center [66, 155] width 104 height 283
click at [318, 223] on div "Back to Dashboard Change Sender ID Customers Technicians Select a contact Outbo…" at bounding box center [273, 155] width 311 height 283
click at [293, 153] on div "Back to Dashboard Change Sender ID Customers Technicians Select a contact Outbo…" at bounding box center [273, 155] width 311 height 283
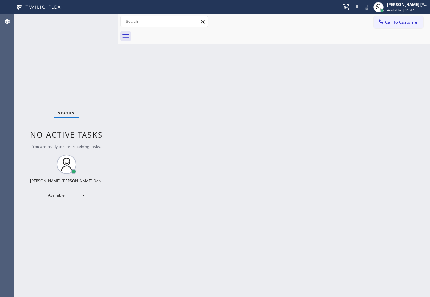
drag, startPoint x: 324, startPoint y: 227, endPoint x: 330, endPoint y: 244, distance: 17.9
click at [324, 227] on div "Back to Dashboard Change Sender ID Customers Technicians Select a contact Outbo…" at bounding box center [273, 155] width 311 height 283
click at [245, 160] on div "Back to Dashboard Change Sender ID Customers Technicians Select a contact Outbo…" at bounding box center [273, 155] width 311 height 283
drag, startPoint x: 242, startPoint y: 219, endPoint x: 242, endPoint y: 224, distance: 4.9
click at [242, 221] on div "Back to Dashboard Change Sender ID Customers Technicians Select a contact Outbo…" at bounding box center [273, 155] width 311 height 283
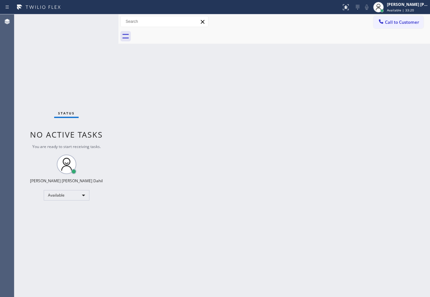
click at [65, 55] on div "Status No active tasks You are ready to start receiving tasks. [PERSON_NAME] [P…" at bounding box center [66, 155] width 104 height 283
click at [99, 21] on div "Status No active tasks You are ready to start receiving tasks. [PERSON_NAME] [P…" at bounding box center [66, 155] width 104 height 283
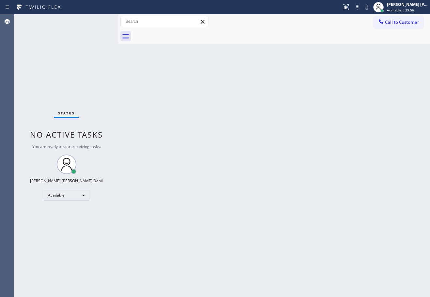
click at [99, 21] on div "Status No active tasks You are ready to start receiving tasks. [PERSON_NAME] [P…" at bounding box center [66, 155] width 104 height 283
click at [99, 20] on div "Status No active tasks You are ready to start receiving tasks. [PERSON_NAME] [P…" at bounding box center [66, 155] width 104 height 283
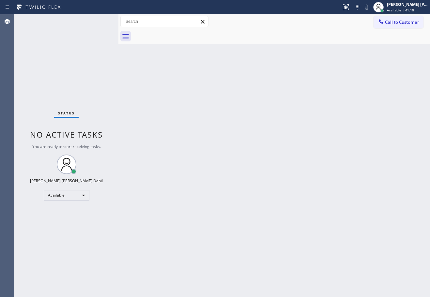
click at [99, 20] on div "Status No active tasks You are ready to start receiving tasks. [PERSON_NAME] [P…" at bounding box center [66, 155] width 104 height 283
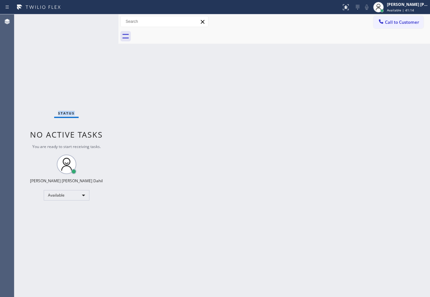
click at [99, 21] on div "Status No active tasks You are ready to start receiving tasks. [PERSON_NAME] [P…" at bounding box center [66, 155] width 104 height 283
drag, startPoint x: 111, startPoint y: 28, endPoint x: 172, endPoint y: 121, distance: 111.2
click at [117, 31] on div at bounding box center [117, 155] width 0 height 283
click at [180, 135] on div "Back to Dashboard Change Sender ID Customers Technicians Select a contact Outbo…" at bounding box center [273, 155] width 312 height 283
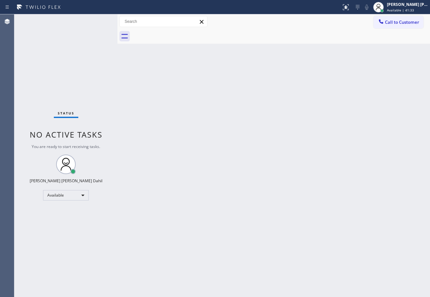
click at [99, 21] on div "Status No active tasks You are ready to start receiving tasks. [PERSON_NAME] [P…" at bounding box center [65, 155] width 103 height 283
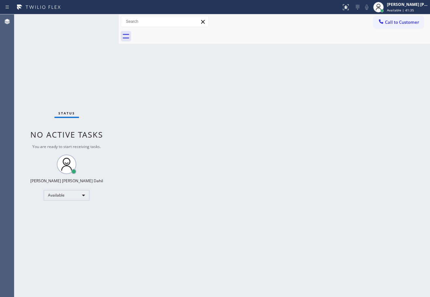
click at [119, 23] on div at bounding box center [119, 155] width 0 height 283
click at [163, 117] on div "Back to Dashboard Change Sender ID Customers Technicians Select a contact Outbo…" at bounding box center [274, 155] width 310 height 283
click at [99, 21] on div "Status No active tasks You are ready to start receiving tasks. [PERSON_NAME] [P…" at bounding box center [66, 155] width 105 height 283
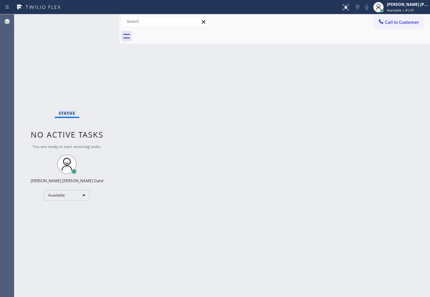
click at [99, 21] on div "Status No active tasks You are ready to start receiving tasks. [PERSON_NAME] [P…" at bounding box center [66, 155] width 105 height 283
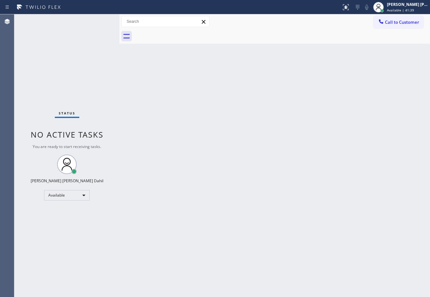
click at [160, 102] on div "Back to Dashboard Change Sender ID Customers Technicians Select a contact Outbo…" at bounding box center [274, 155] width 310 height 283
click at [241, 147] on div "Back to Dashboard Change Sender ID Customers Technicians Select a contact Outbo…" at bounding box center [274, 155] width 310 height 283
drag, startPoint x: 241, startPoint y: 147, endPoint x: 326, endPoint y: 282, distance: 159.0
click at [242, 148] on div "Back to Dashboard Change Sender ID Customers Technicians Select a contact Outbo…" at bounding box center [274, 155] width 310 height 283
click at [408, 228] on div "Back to Dashboard Change Sender ID Customers Technicians Select a contact Outbo…" at bounding box center [274, 155] width 310 height 283
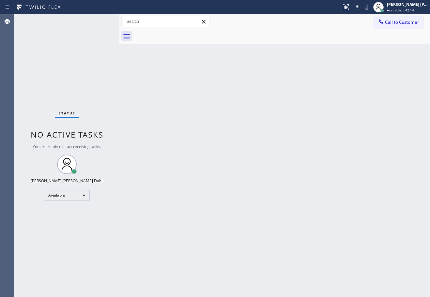
click at [164, 43] on div at bounding box center [282, 36] width 296 height 15
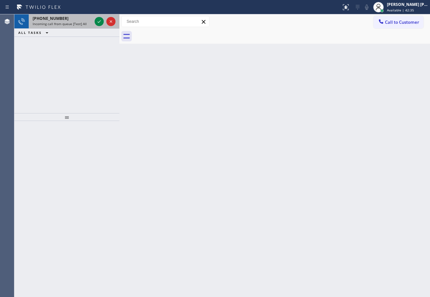
click at [77, 24] on span "Incoming call from queue [Test] All" at bounding box center [60, 24] width 54 height 5
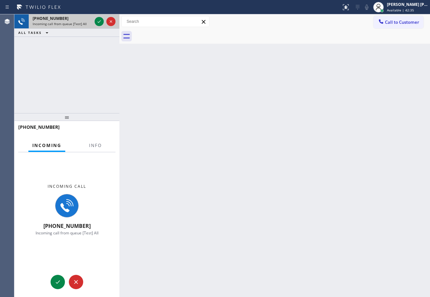
click at [77, 24] on span "Incoming call from queue [Test] All" at bounding box center [60, 24] width 54 height 5
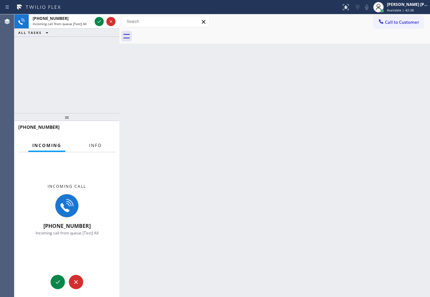
click at [103, 143] on button "Info" at bounding box center [95, 145] width 21 height 13
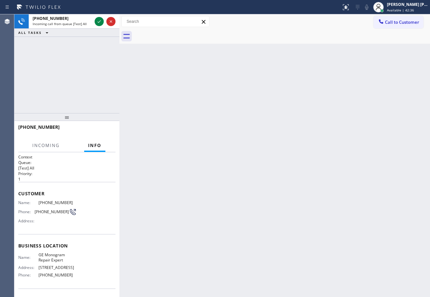
click at [103, 143] on button "Info" at bounding box center [94, 145] width 21 height 13
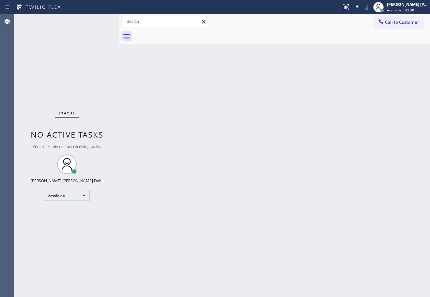
click at [102, 23] on div "Status No active tasks You are ready to start receiving tasks. [PERSON_NAME] [P…" at bounding box center [66, 155] width 105 height 283
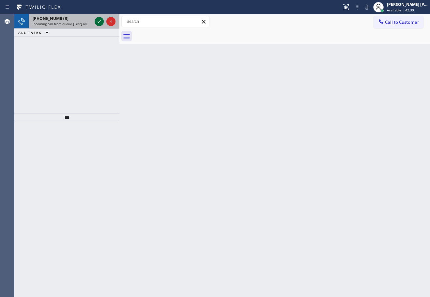
drag, startPoint x: 91, startPoint y: 17, endPoint x: 97, endPoint y: 18, distance: 6.3
click at [97, 18] on icon at bounding box center [99, 22] width 8 height 8
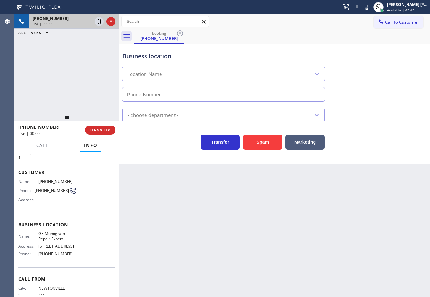
scroll to position [43, 0]
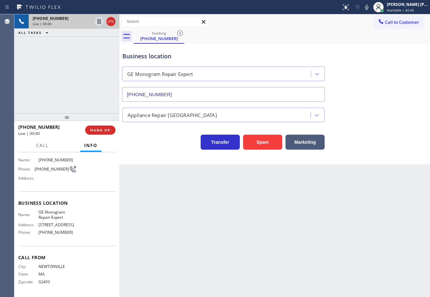
type input "(855) 920-0815"
click at [368, 5] on icon at bounding box center [366, 7] width 3 height 5
click at [363, 76] on div "Business location GE Monogram Repair Expert (855) 920-0815" at bounding box center [274, 72] width 307 height 59
click at [370, 8] on icon at bounding box center [366, 7] width 8 height 8
drag, startPoint x: 78, startPoint y: 235, endPoint x: 36, endPoint y: 235, distance: 42.0
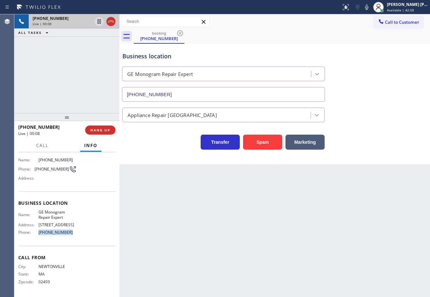
click at [36, 235] on div "Name: GE Monogram Repair Expert Address: 6952 Enfield Ave Phone: (855) 920-0815" at bounding box center [66, 224] width 97 height 28
copy div "(855) 920-0815"
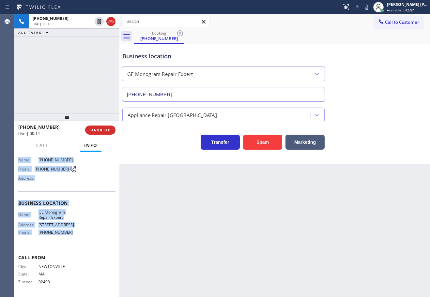
drag, startPoint x: 19, startPoint y: 192, endPoint x: 70, endPoint y: 236, distance: 67.7
click at [70, 236] on div "Context Queue: [Test] All Priority: 1 Customer Name: (617) 893-0164 Phone: (617…" at bounding box center [66, 202] width 97 height 183
copy div "Customer Name: (617) 893-0164 Phone: (617) 893-0164 Address: Business location …"
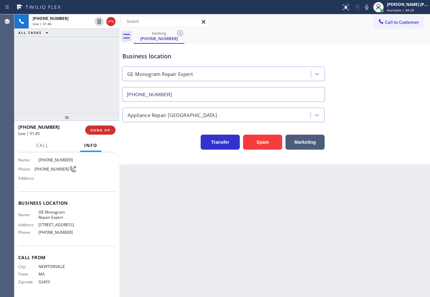
click at [87, 54] on div "+16178930164 Live | 01:46 ALL TASKS ALL TASKS ACTIVE TASKS TASKS IN WRAP UP" at bounding box center [66, 63] width 105 height 99
click at [82, 37] on div "+16178930164 Live | 02:32 ALL TASKS ALL TASKS ACTIVE TASKS TASKS IN WRAP UP" at bounding box center [66, 63] width 105 height 99
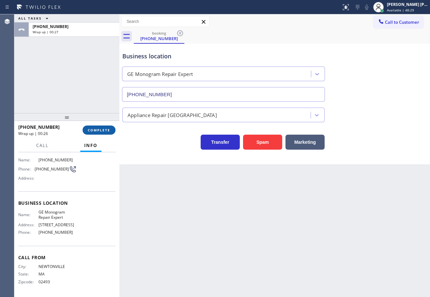
click at [97, 132] on span "COMPLETE" at bounding box center [99, 130] width 22 height 5
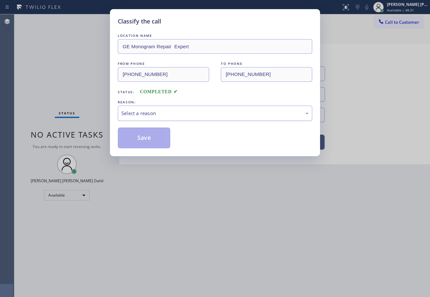
click at [134, 117] on div "Select a reason" at bounding box center [215, 113] width 194 height 15
click at [139, 140] on button "Save" at bounding box center [144, 137] width 52 height 21
click at [137, 140] on button "Save" at bounding box center [144, 137] width 52 height 21
click at [135, 141] on button "Save" at bounding box center [144, 137] width 52 height 21
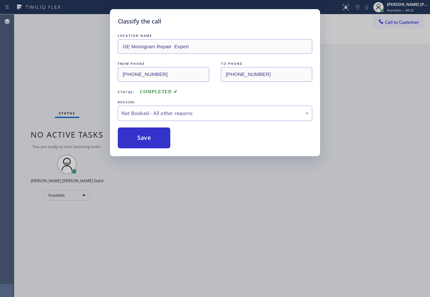
click at [227, 200] on div "Classify the call LOCATION NAME GE Monogram Repair Expert FROM PHONE (617) 893-…" at bounding box center [215, 148] width 430 height 297
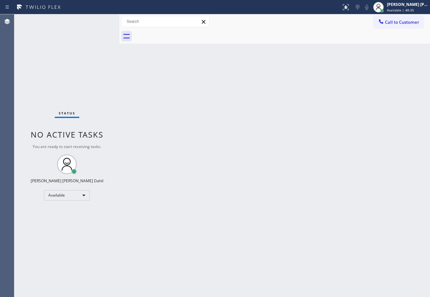
click at [277, 209] on div "Back to Dashboard Change Sender ID Customers Technicians Select a contact Outbo…" at bounding box center [274, 155] width 310 height 283
click at [329, 30] on div at bounding box center [282, 36] width 296 height 15
click at [238, 123] on div "Back to Dashboard Change Sender ID Customers Technicians Select a contact Outbo…" at bounding box center [274, 155] width 310 height 283
click at [393, 11] on div "Joshua Jake Dahil Available | 54:40" at bounding box center [407, 6] width 44 height 11
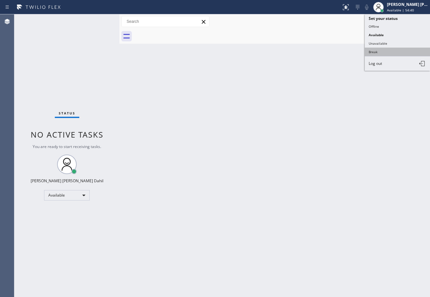
click at [386, 50] on button "Break" at bounding box center [396, 52] width 65 height 8
